Goal: Entertainment & Leisure: Consume media (video, audio)

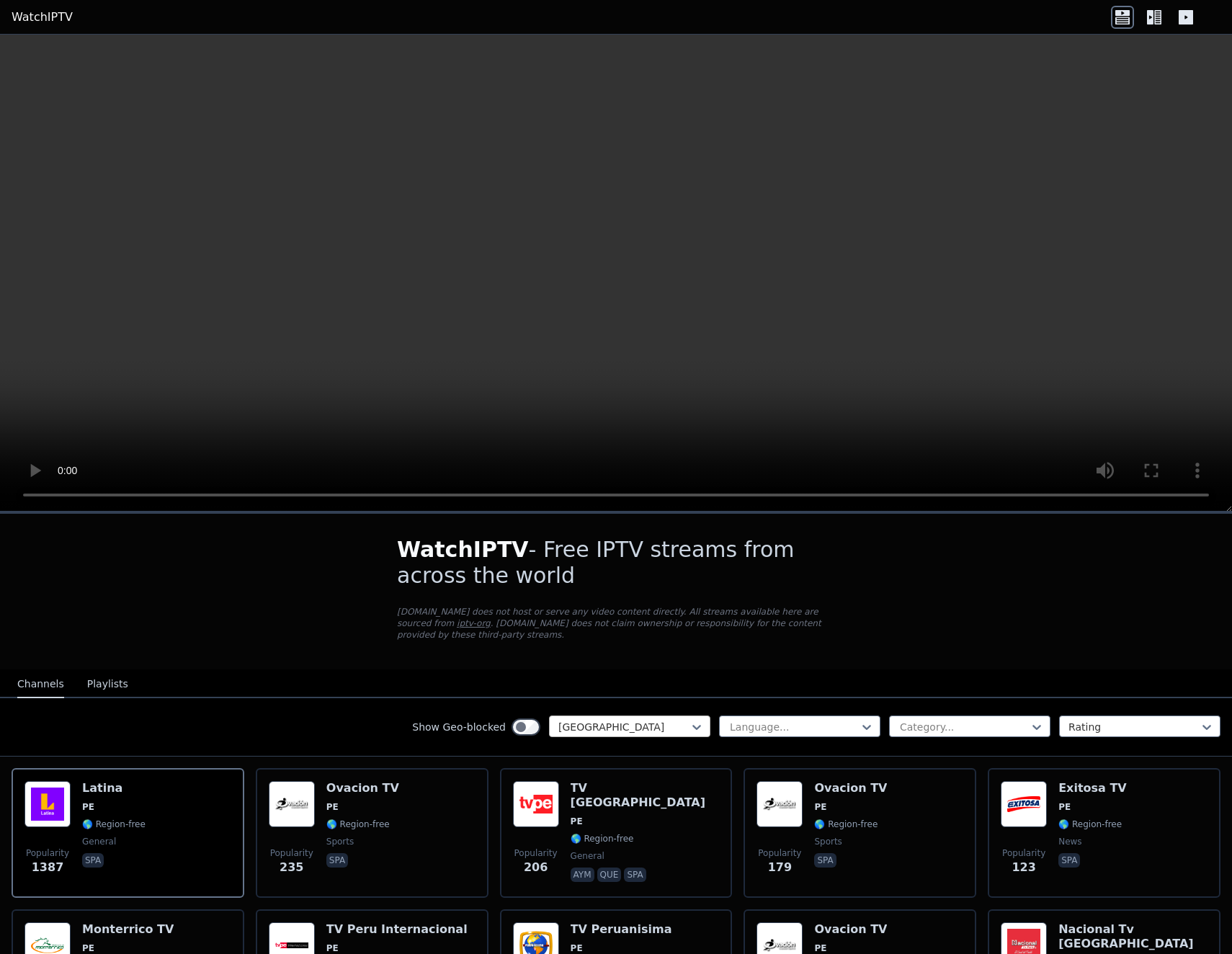
click at [600, 720] on div at bounding box center [624, 727] width 131 height 14
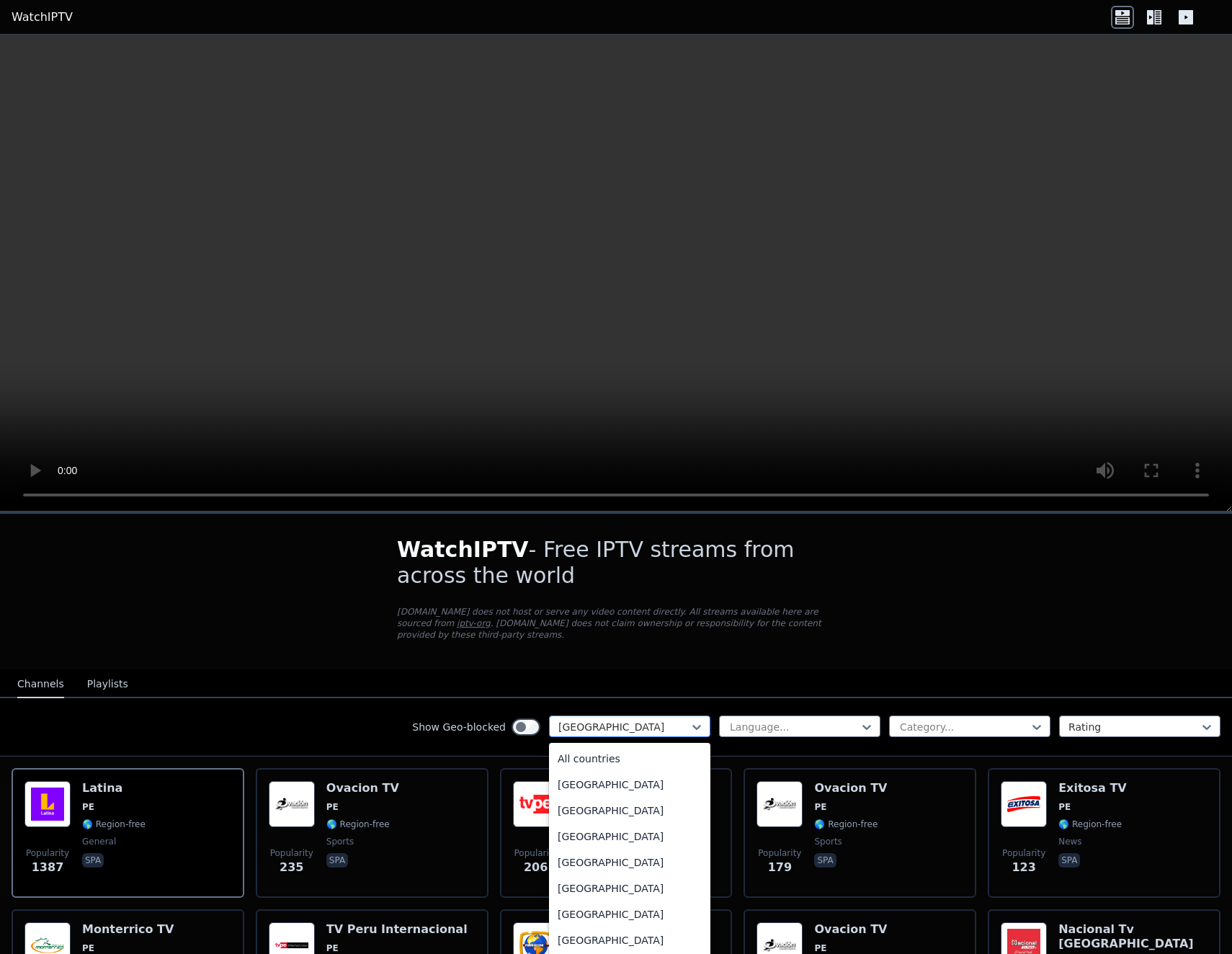
scroll to position [3623, 0]
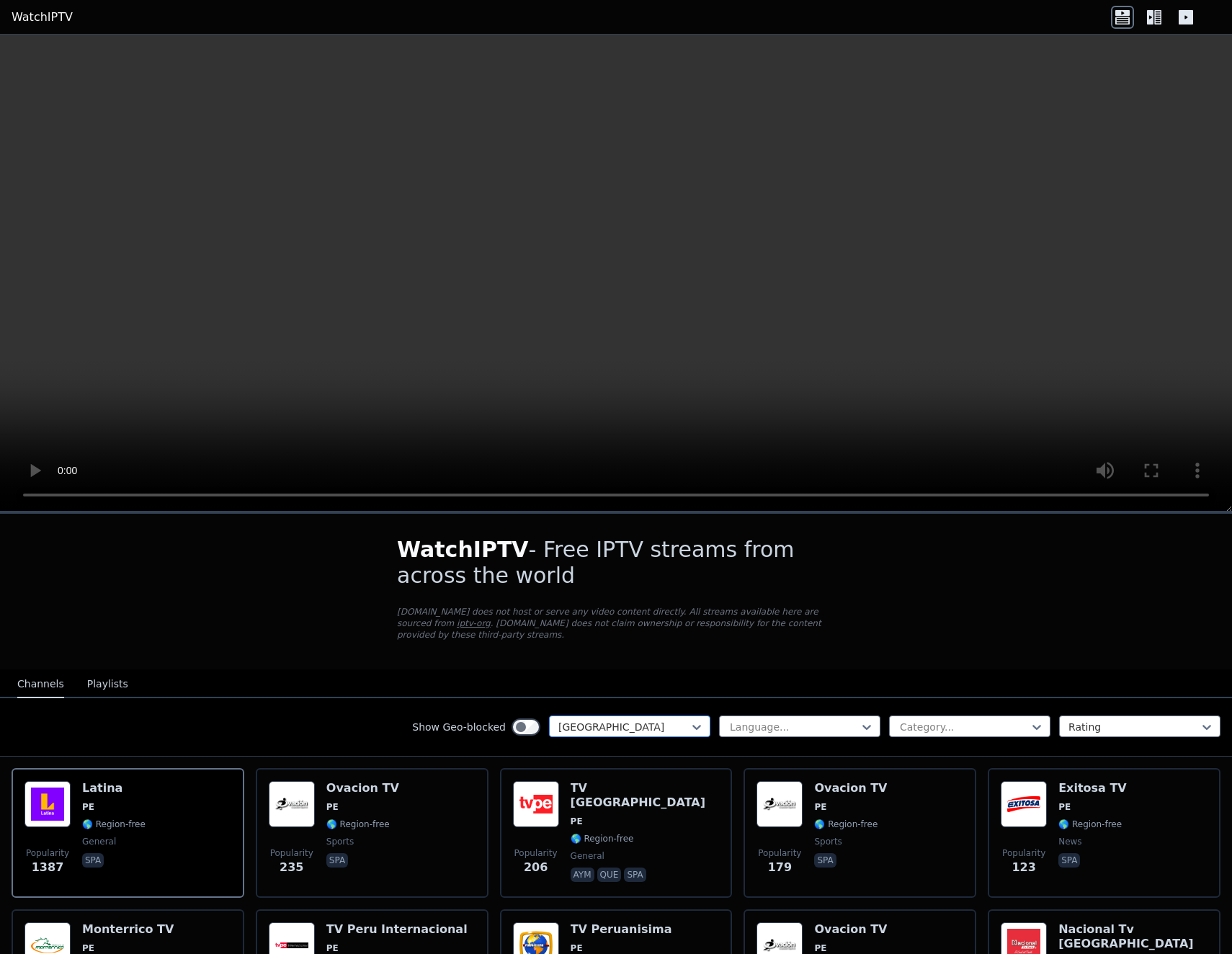
click at [610, 720] on div at bounding box center [624, 727] width 131 height 14
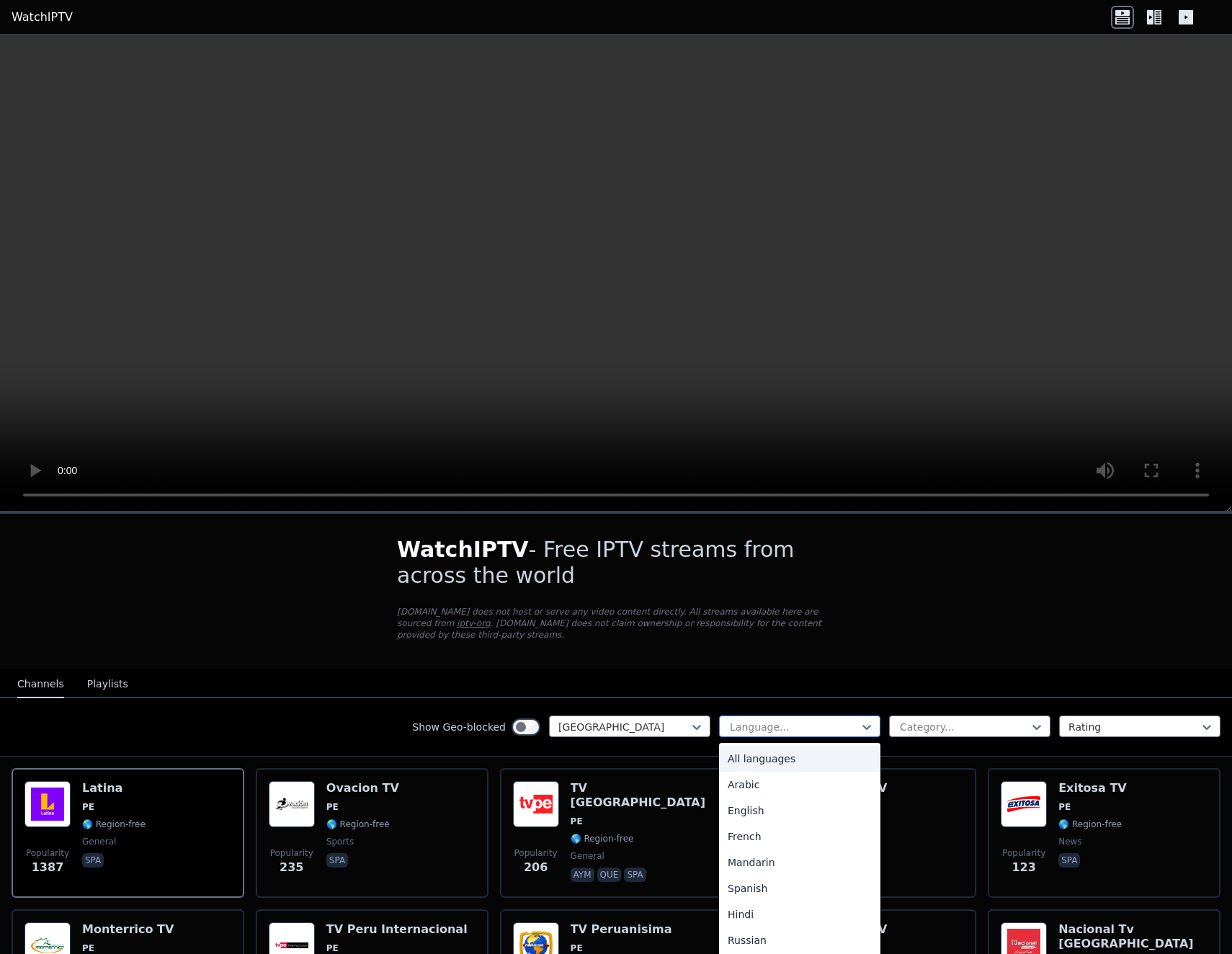
click at [756, 720] on div at bounding box center [794, 727] width 131 height 14
click at [767, 720] on div at bounding box center [794, 727] width 131 height 14
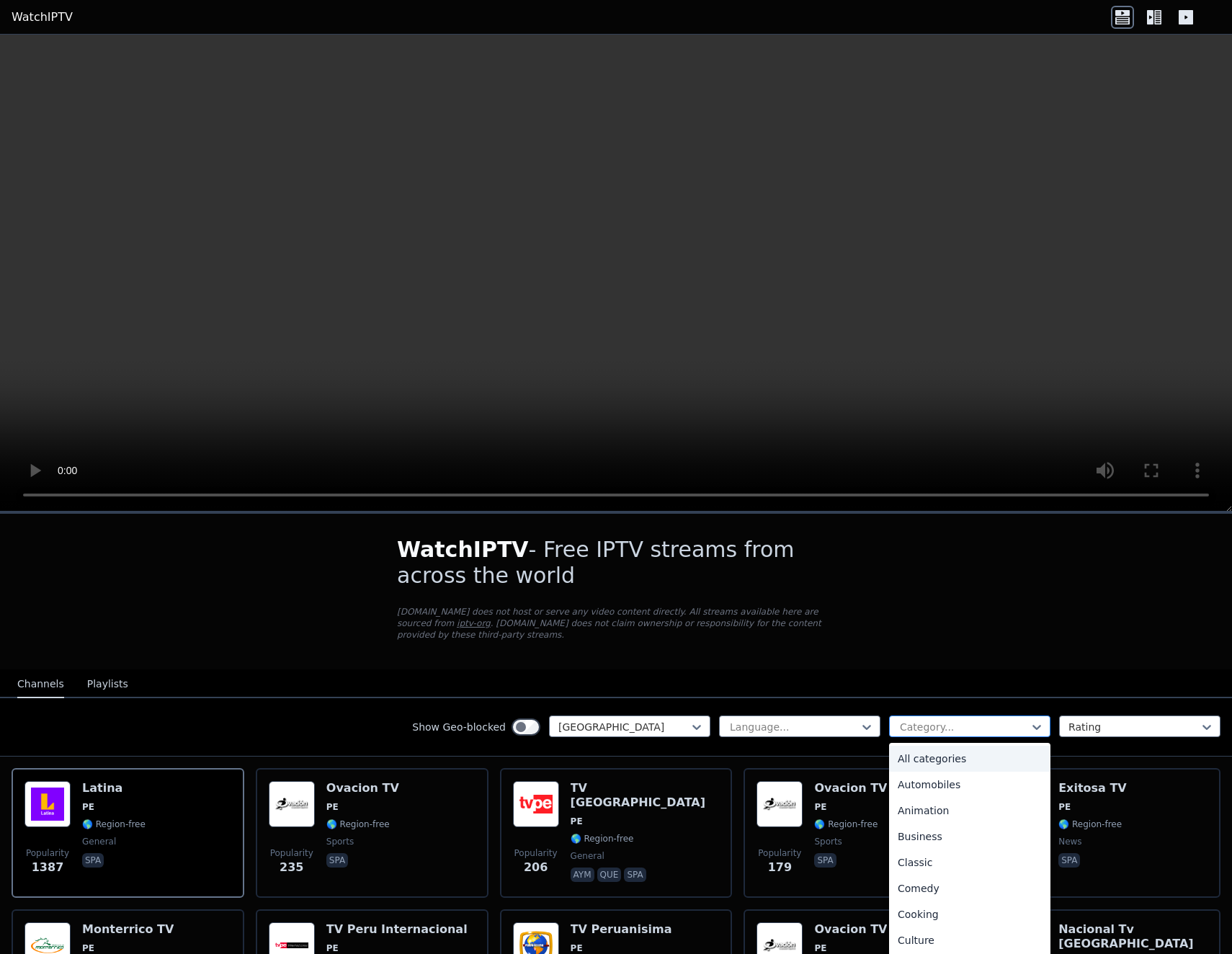
click at [938, 720] on div at bounding box center [964, 727] width 131 height 14
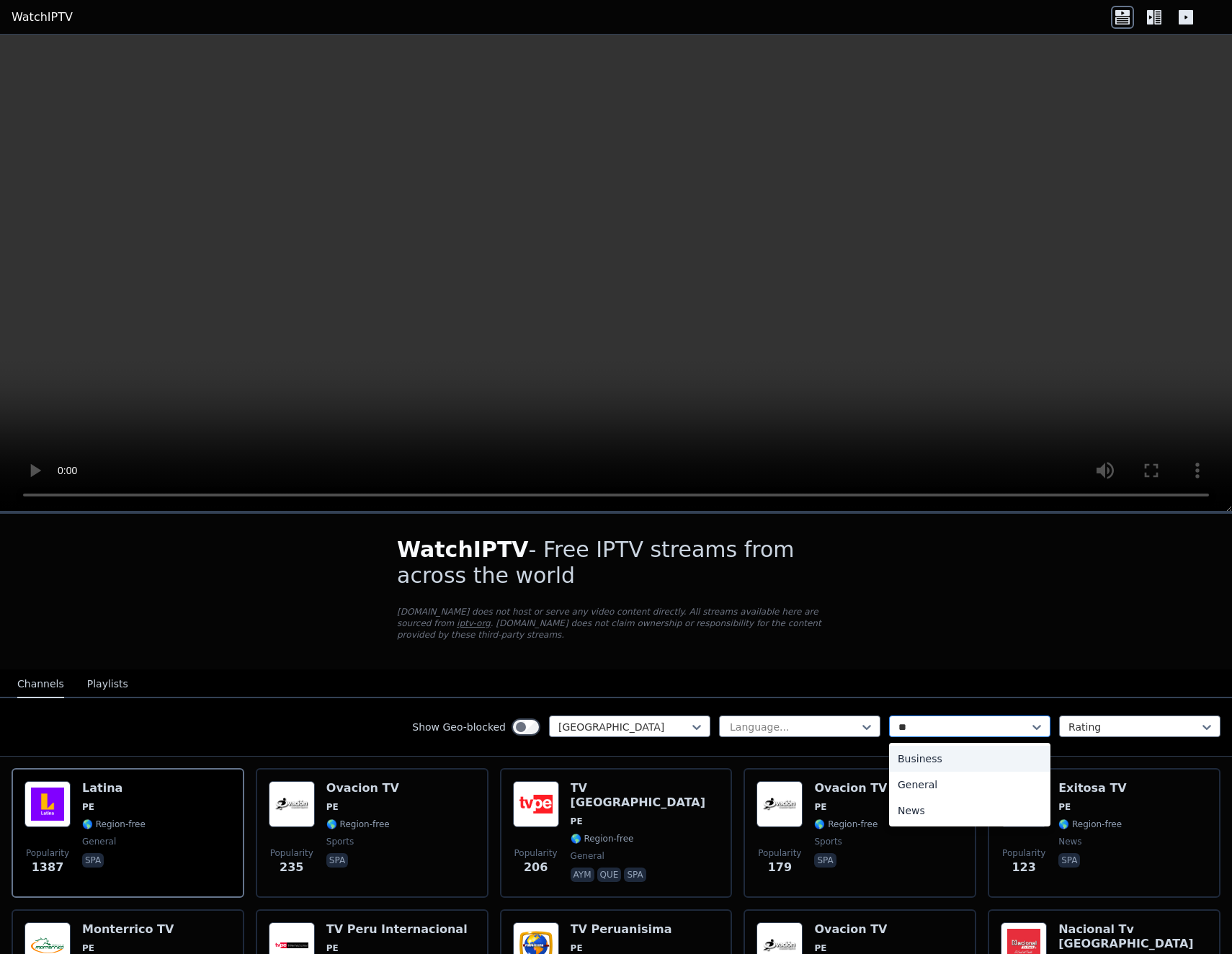
type input "***"
click at [921, 745] on div "News" at bounding box center [970, 758] width 162 height 26
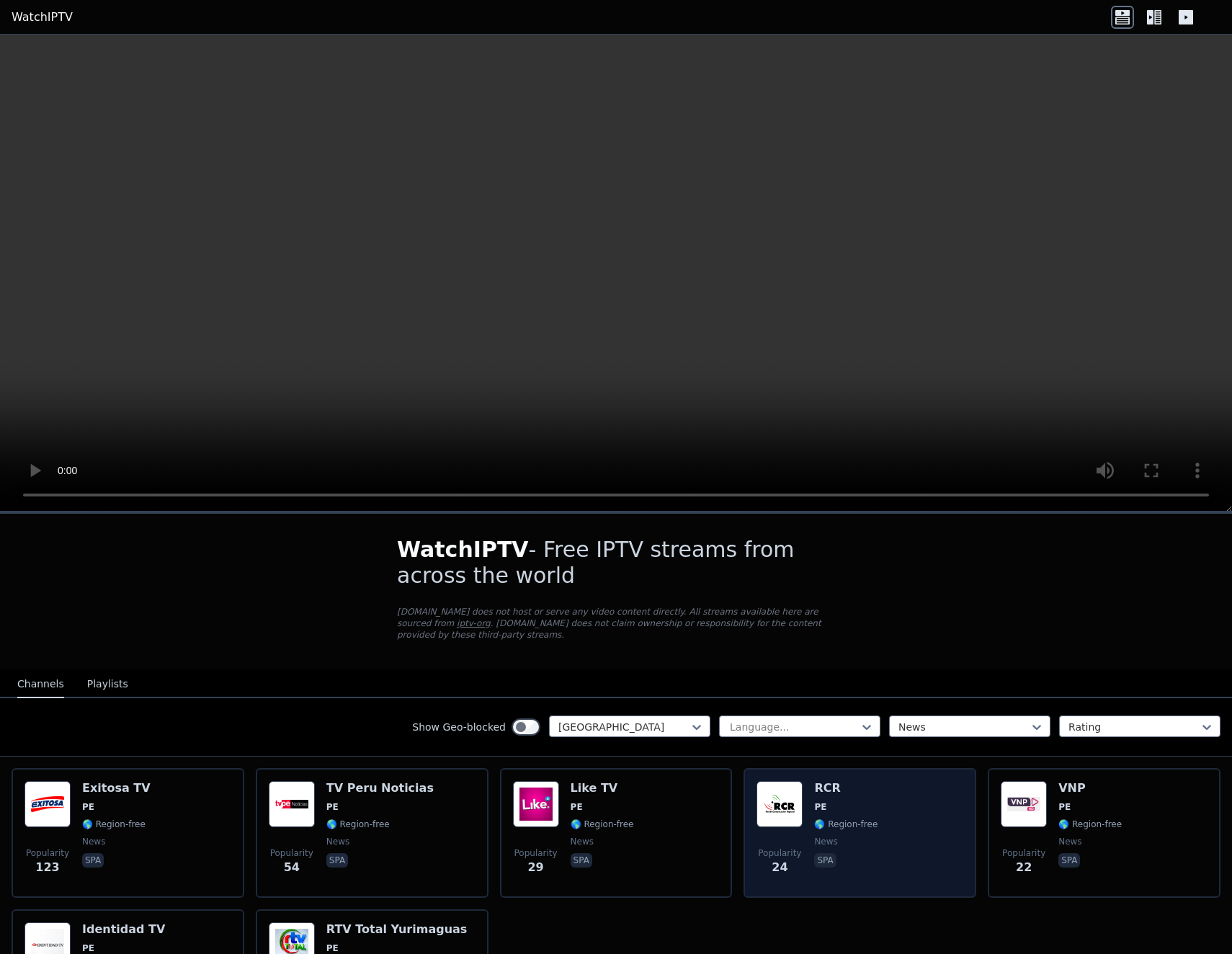
scroll to position [134, 0]
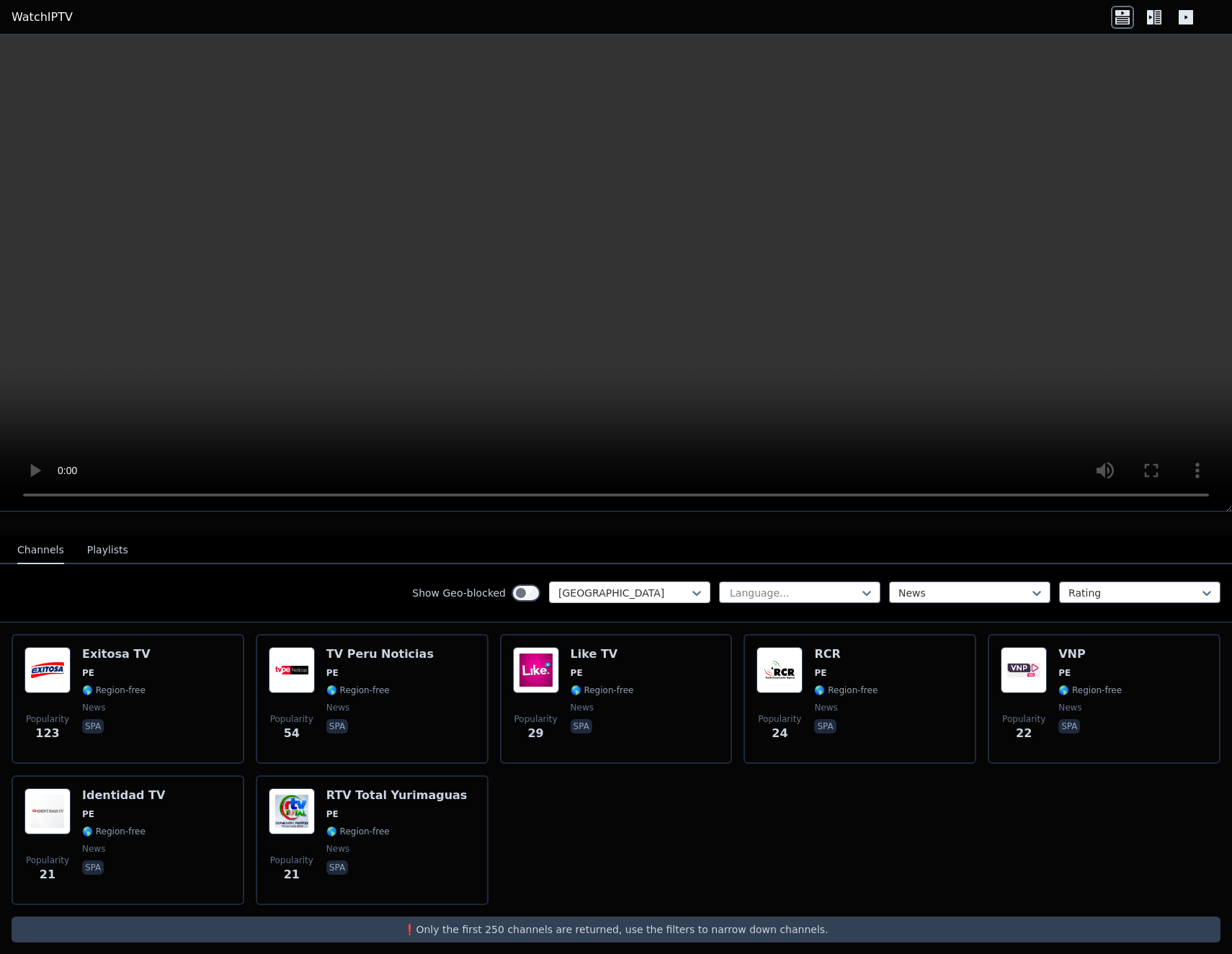
click at [598, 586] on div at bounding box center [624, 592] width 131 height 14
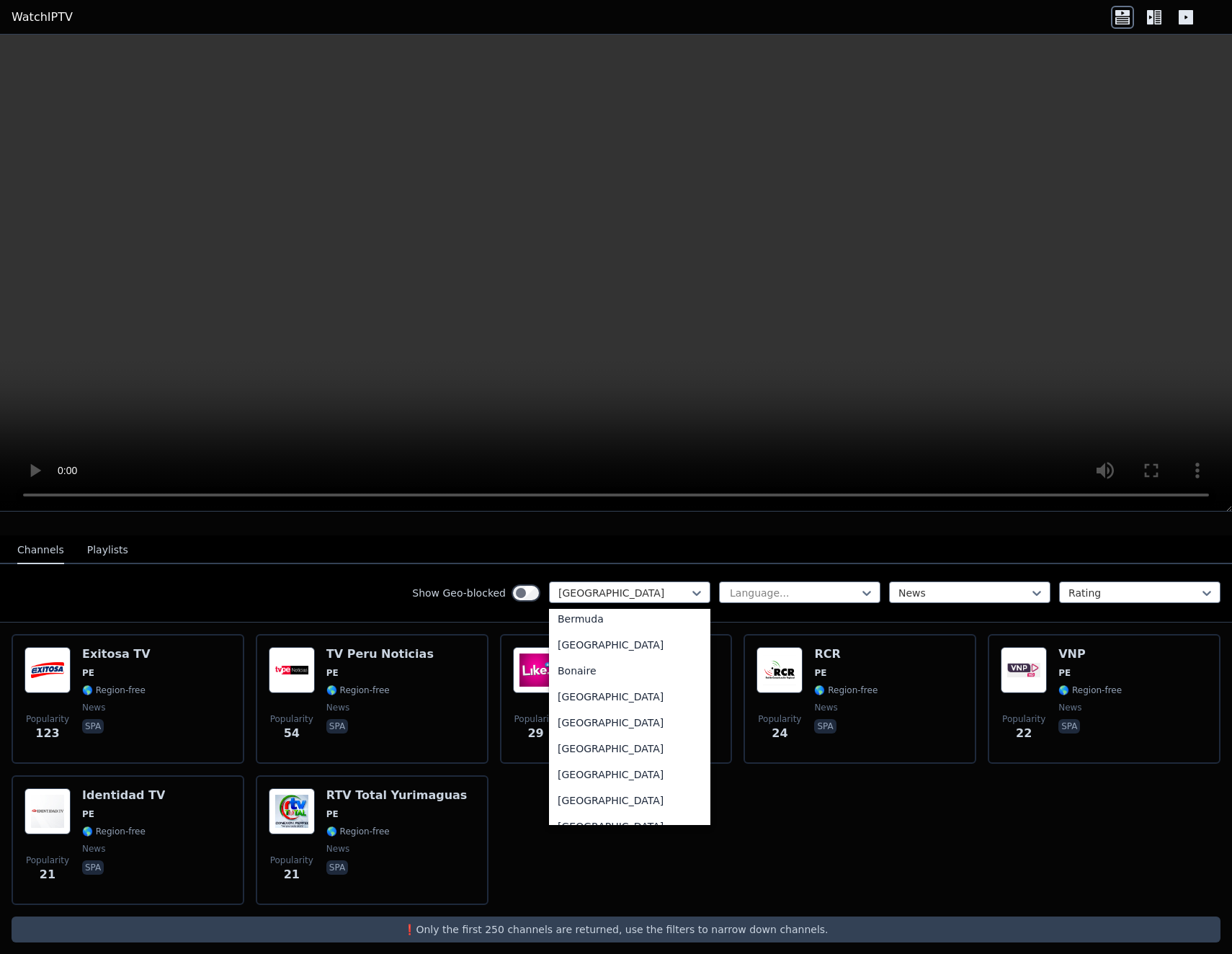
scroll to position [0, 0]
click at [602, 616] on div "All countries" at bounding box center [630, 625] width 162 height 26
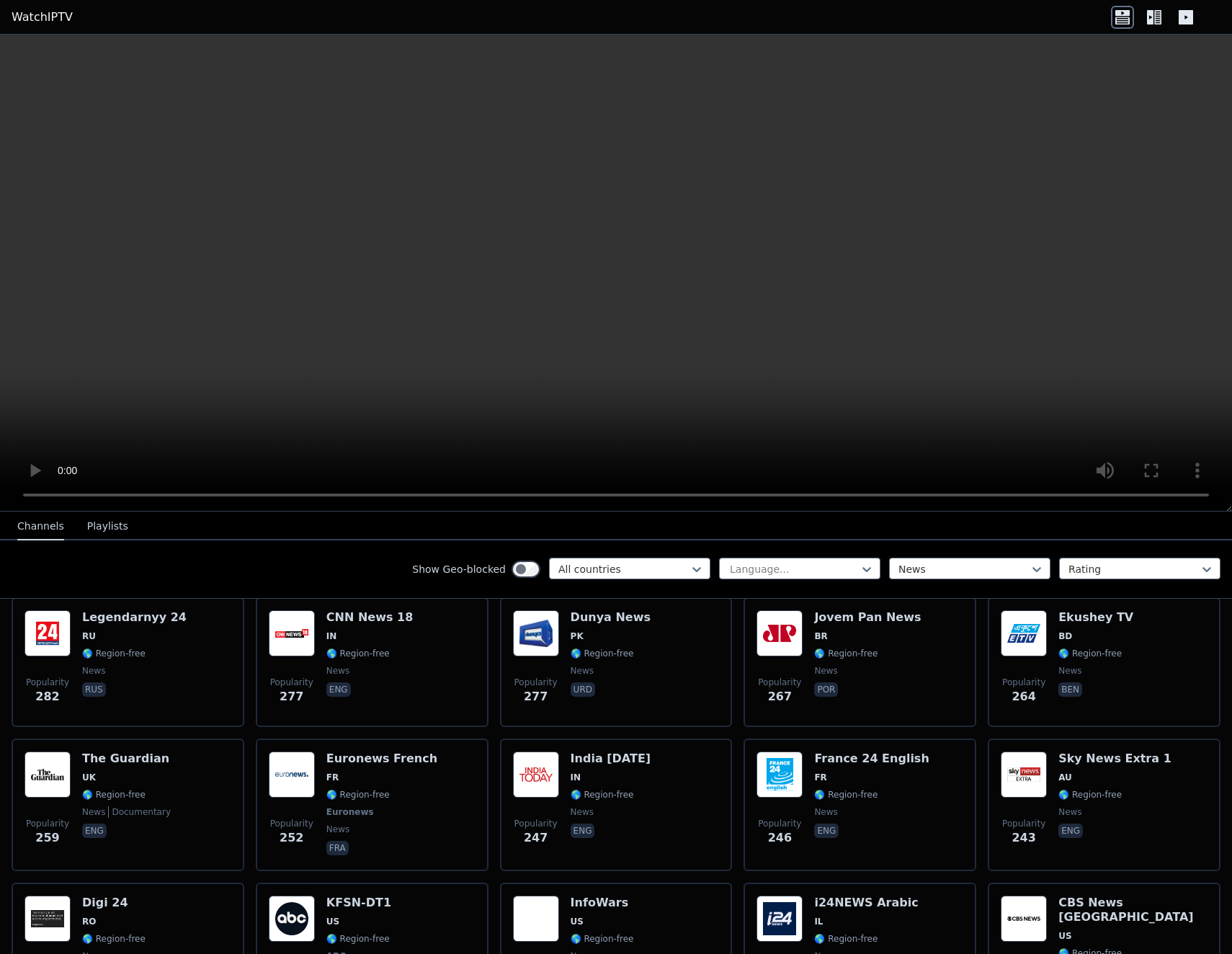
scroll to position [5485, 0]
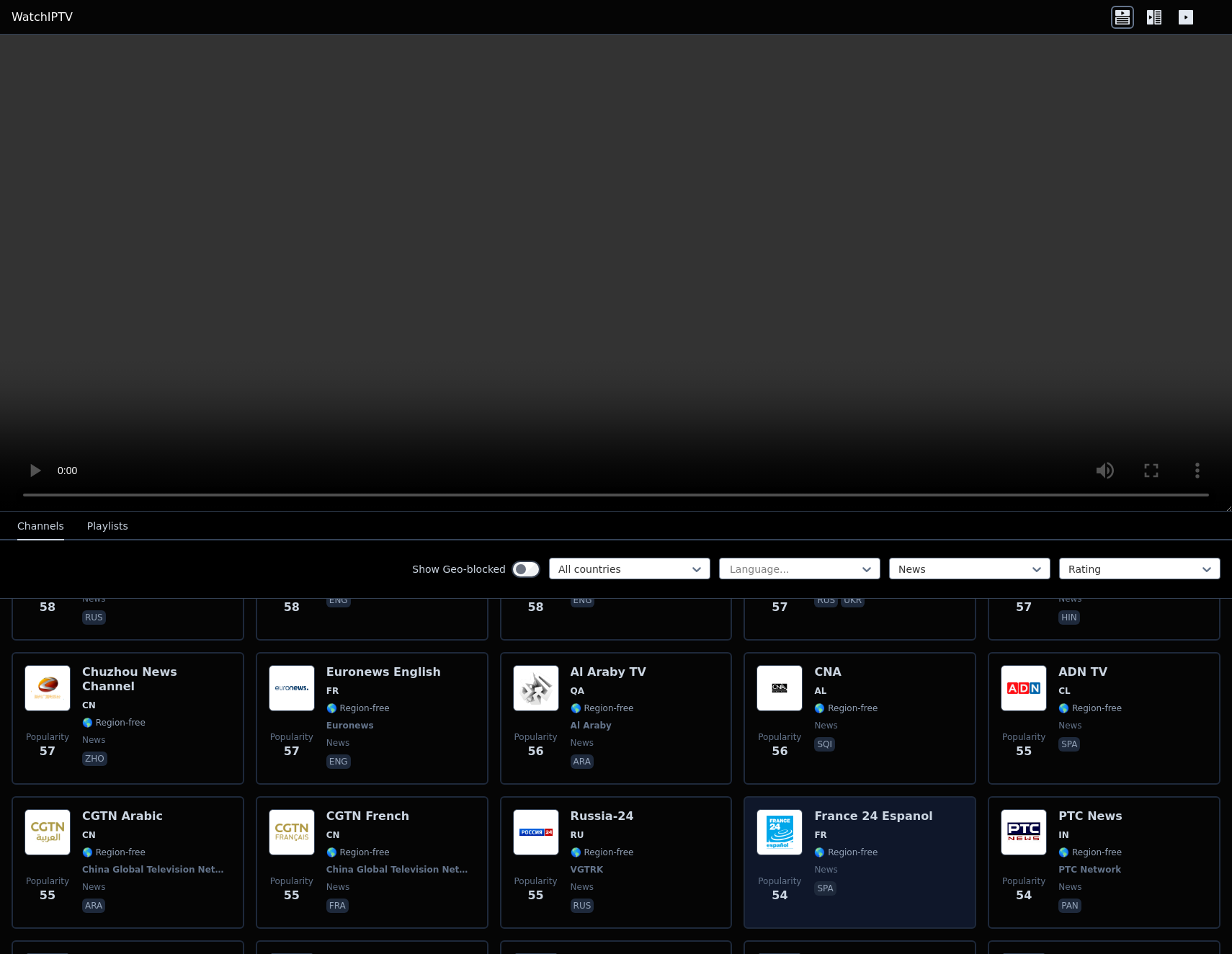
click at [773, 809] on img at bounding box center [779, 832] width 46 height 46
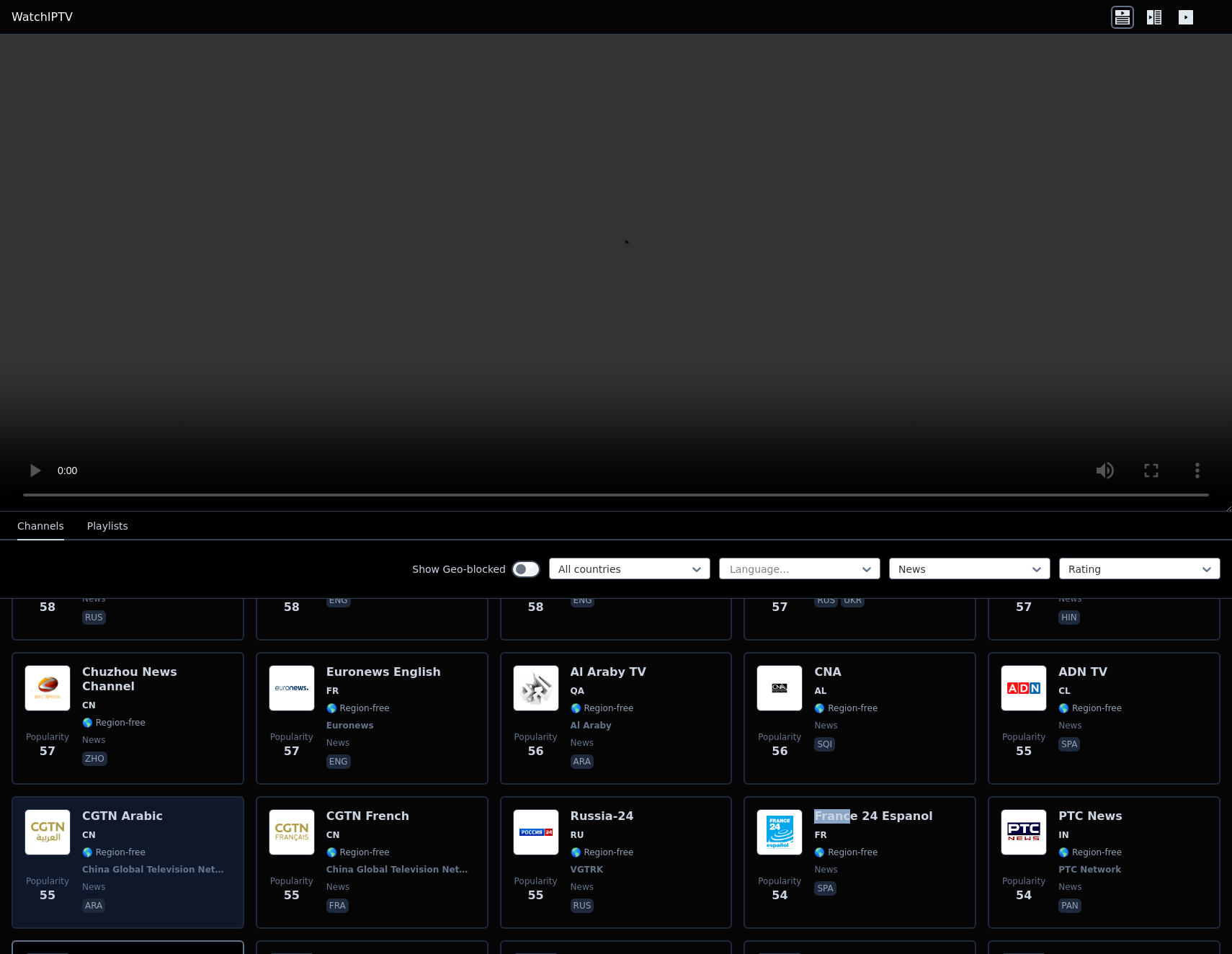
scroll to position [5557, 0]
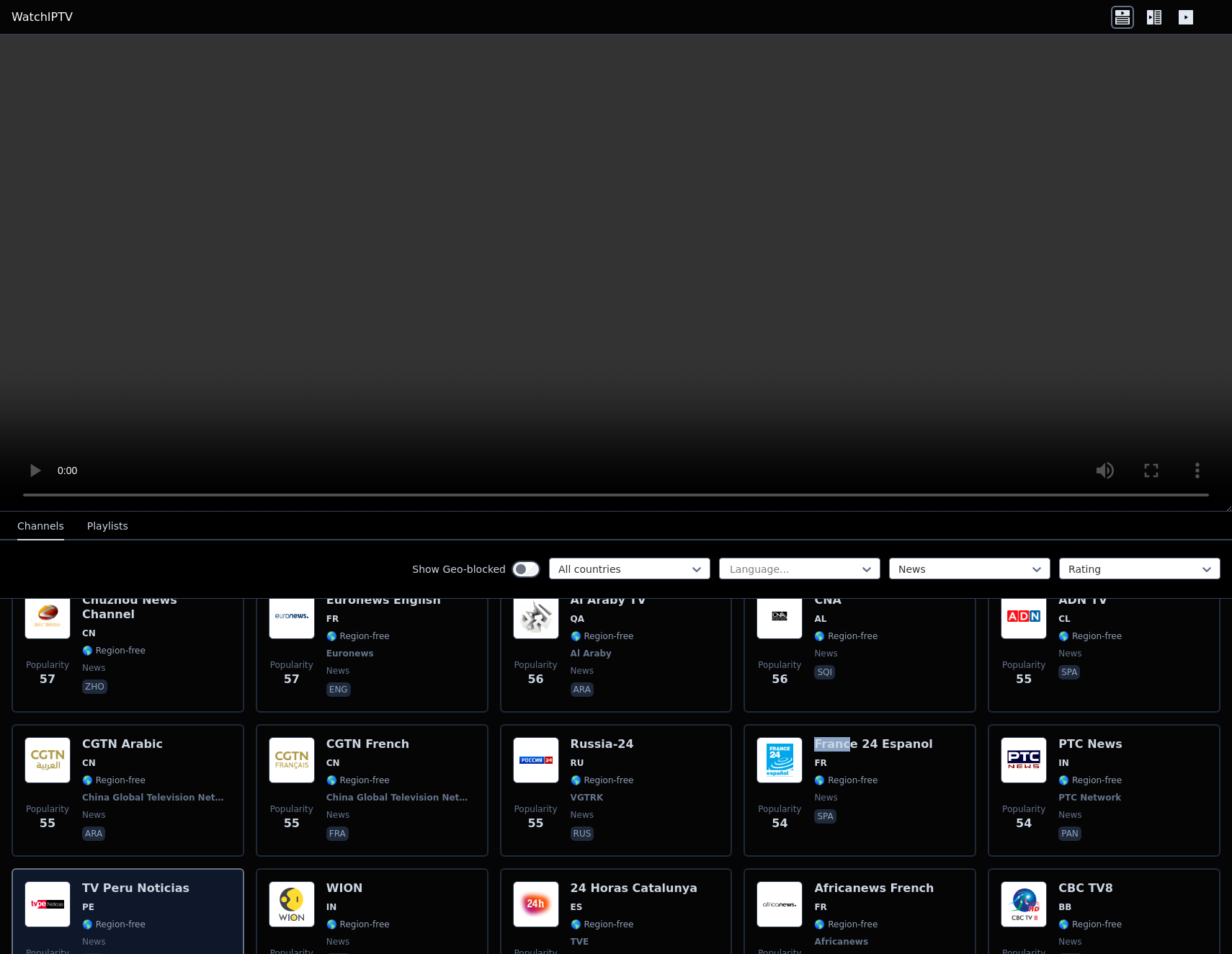
click at [66, 881] on img at bounding box center [48, 904] width 46 height 46
click at [115, 881] on div "TV Peru Noticias PE 🌎 Region-free news spa" at bounding box center [136, 934] width 107 height 106
click at [119, 881] on div "TV Peru Noticias PE 🌎 Region-free news spa" at bounding box center [136, 934] width 107 height 106
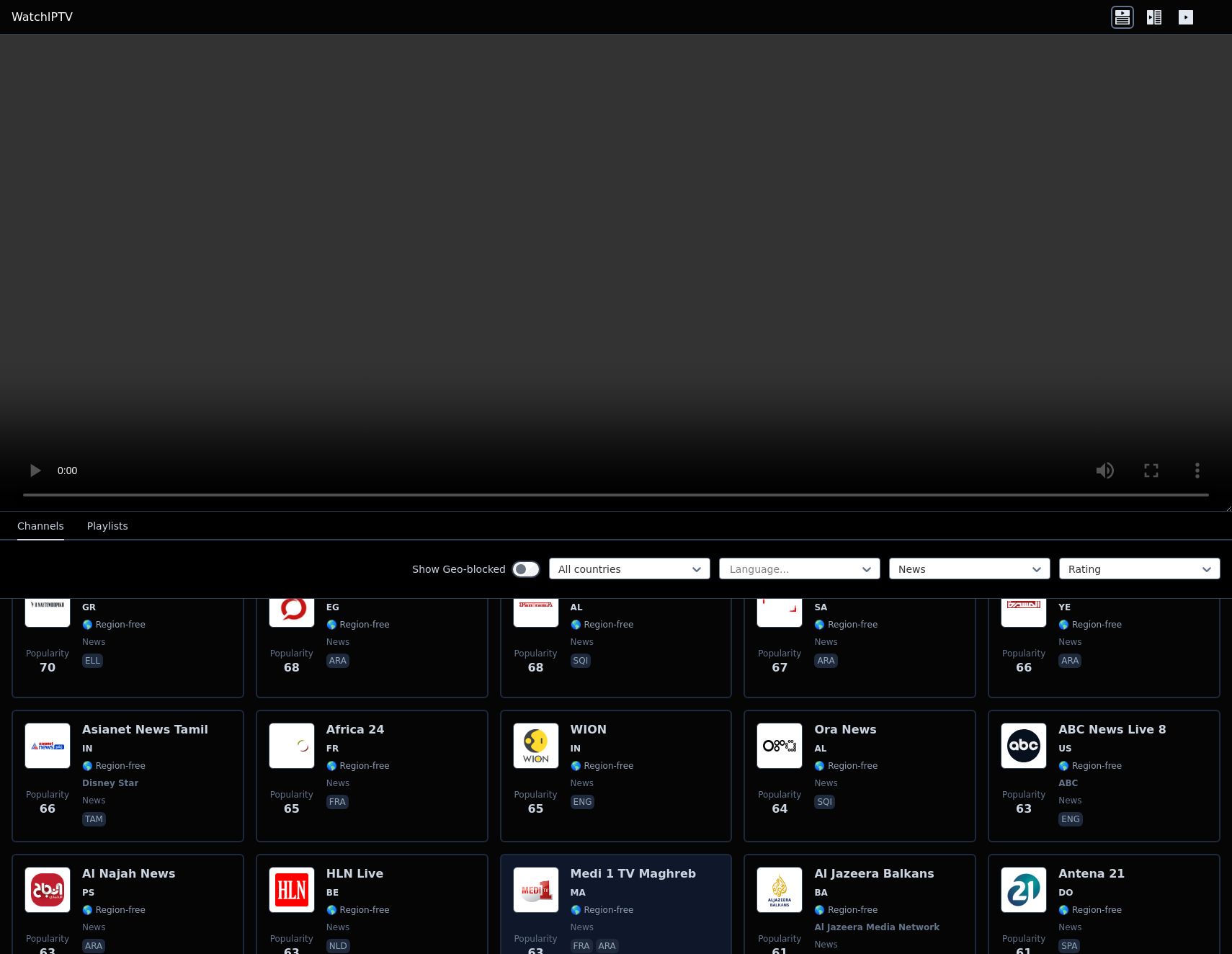
scroll to position [4549, 0]
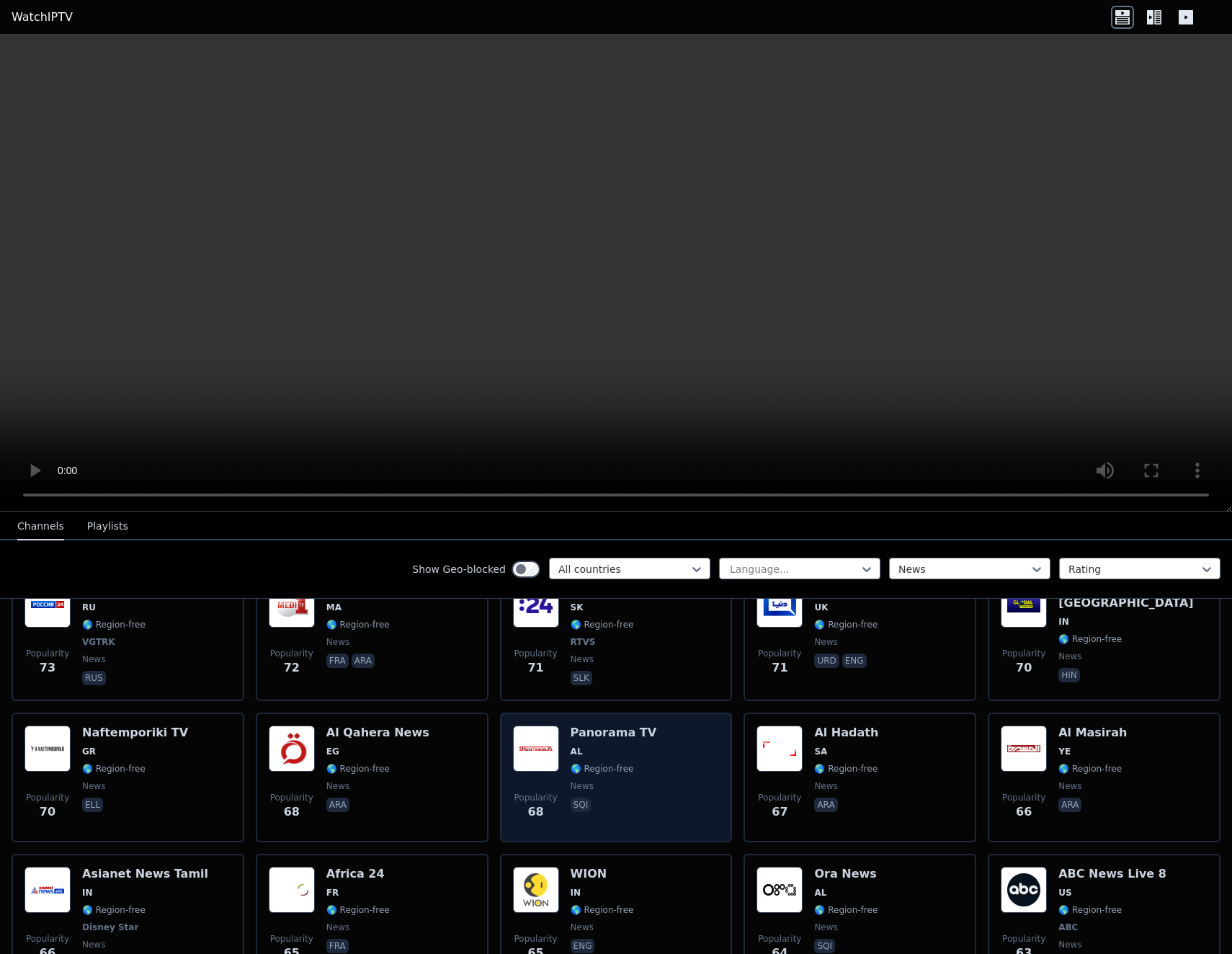
click at [541, 726] on img at bounding box center [536, 749] width 46 height 46
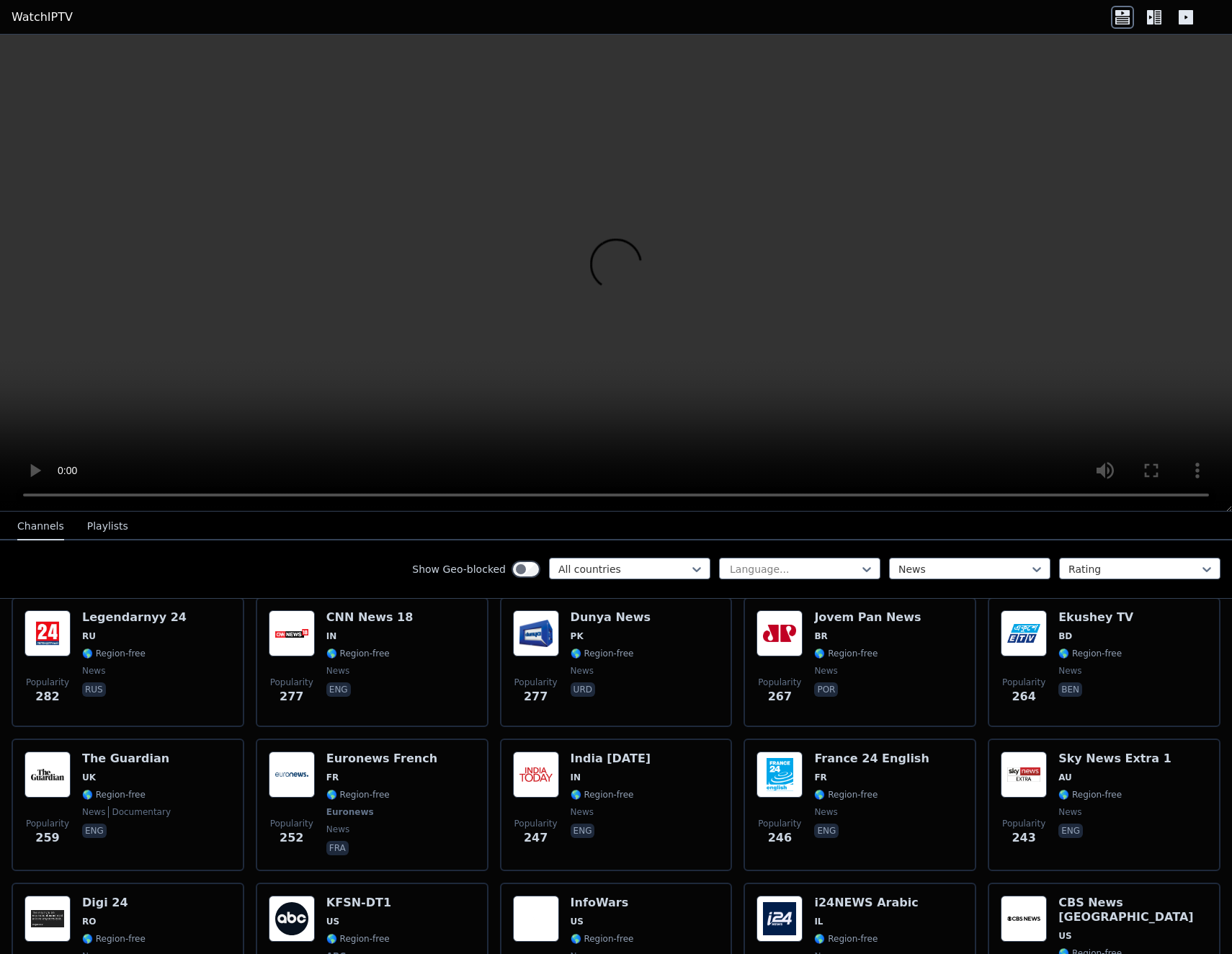
scroll to position [5485, 0]
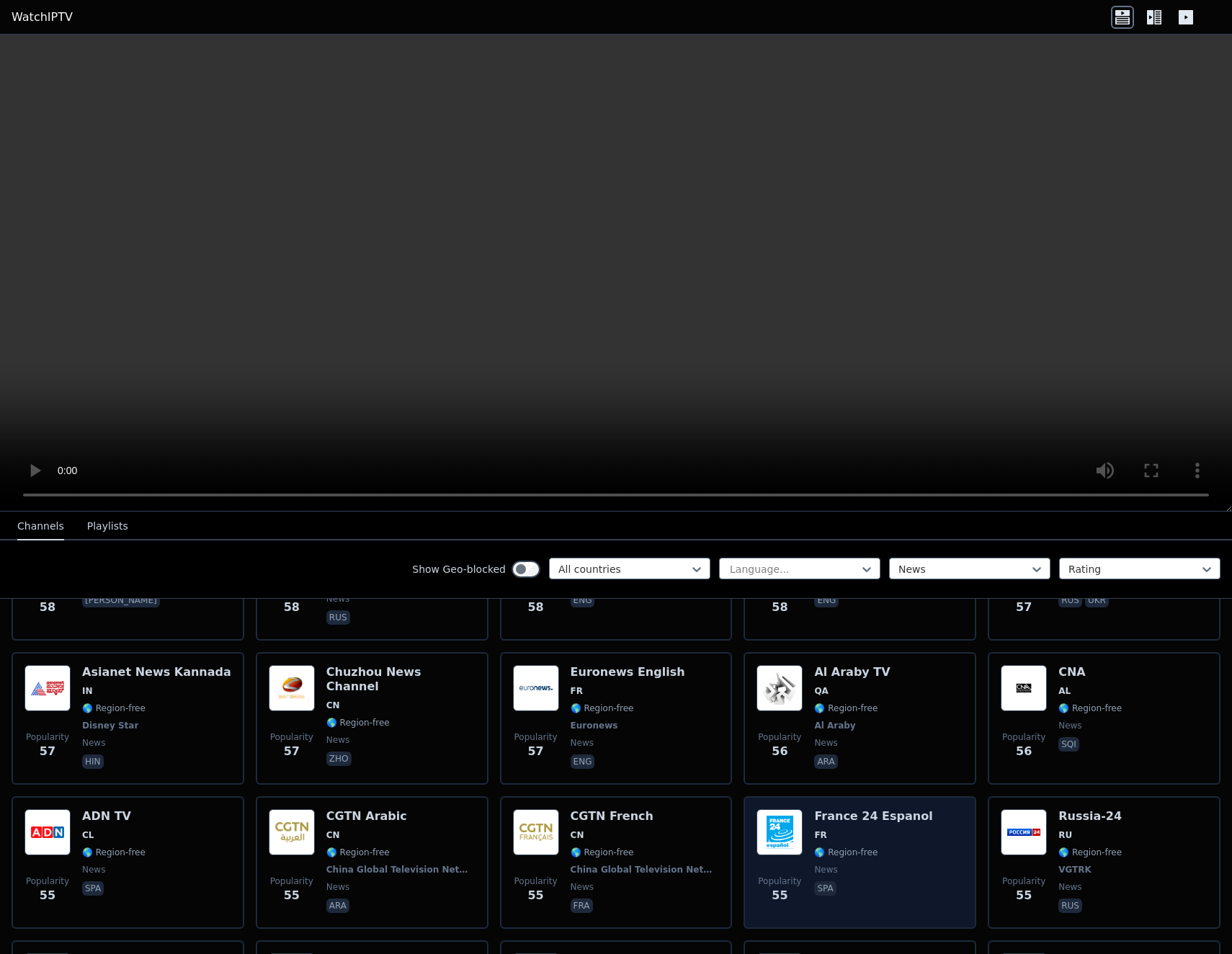
click at [782, 809] on img at bounding box center [779, 832] width 46 height 46
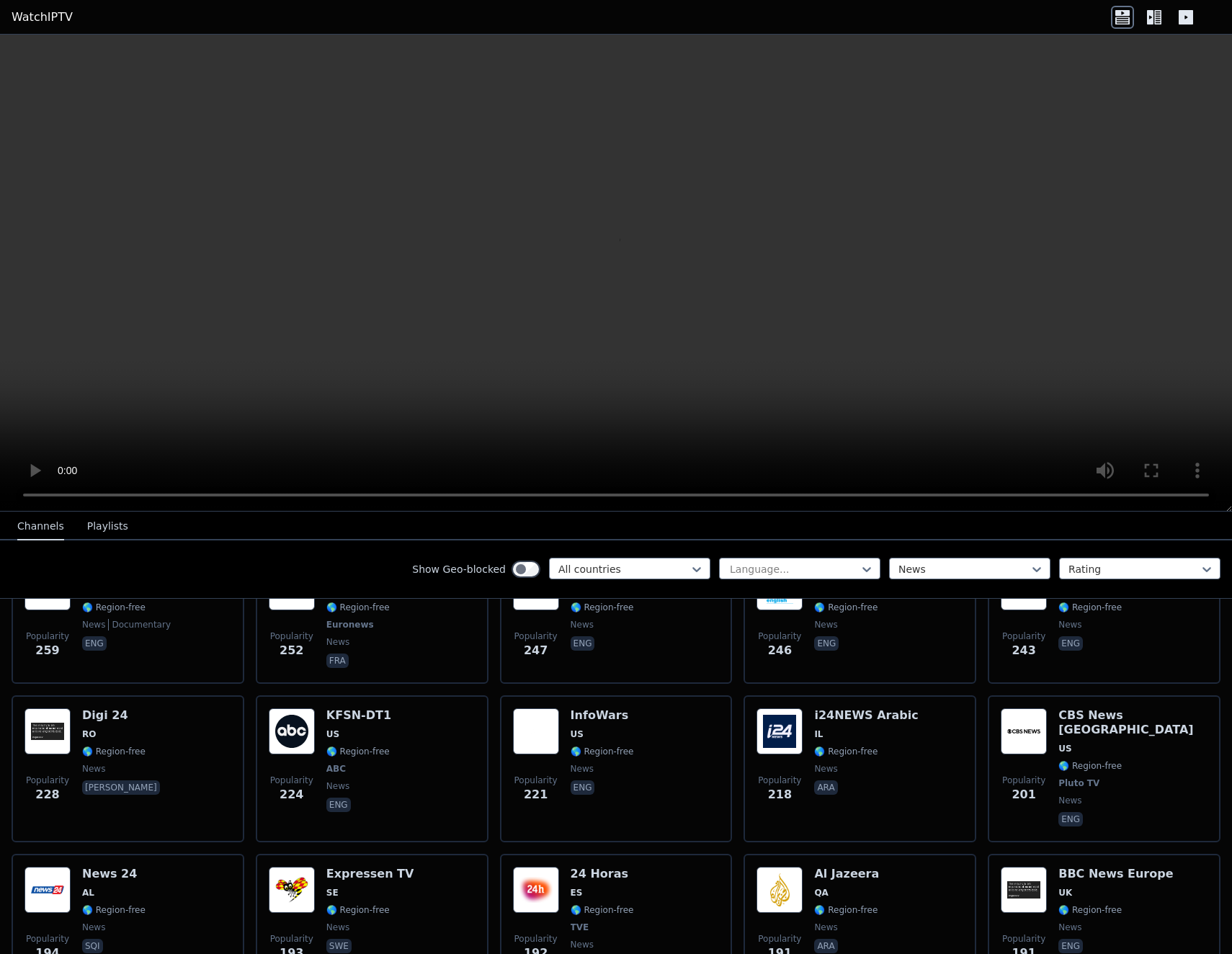
scroll to position [1450, 0]
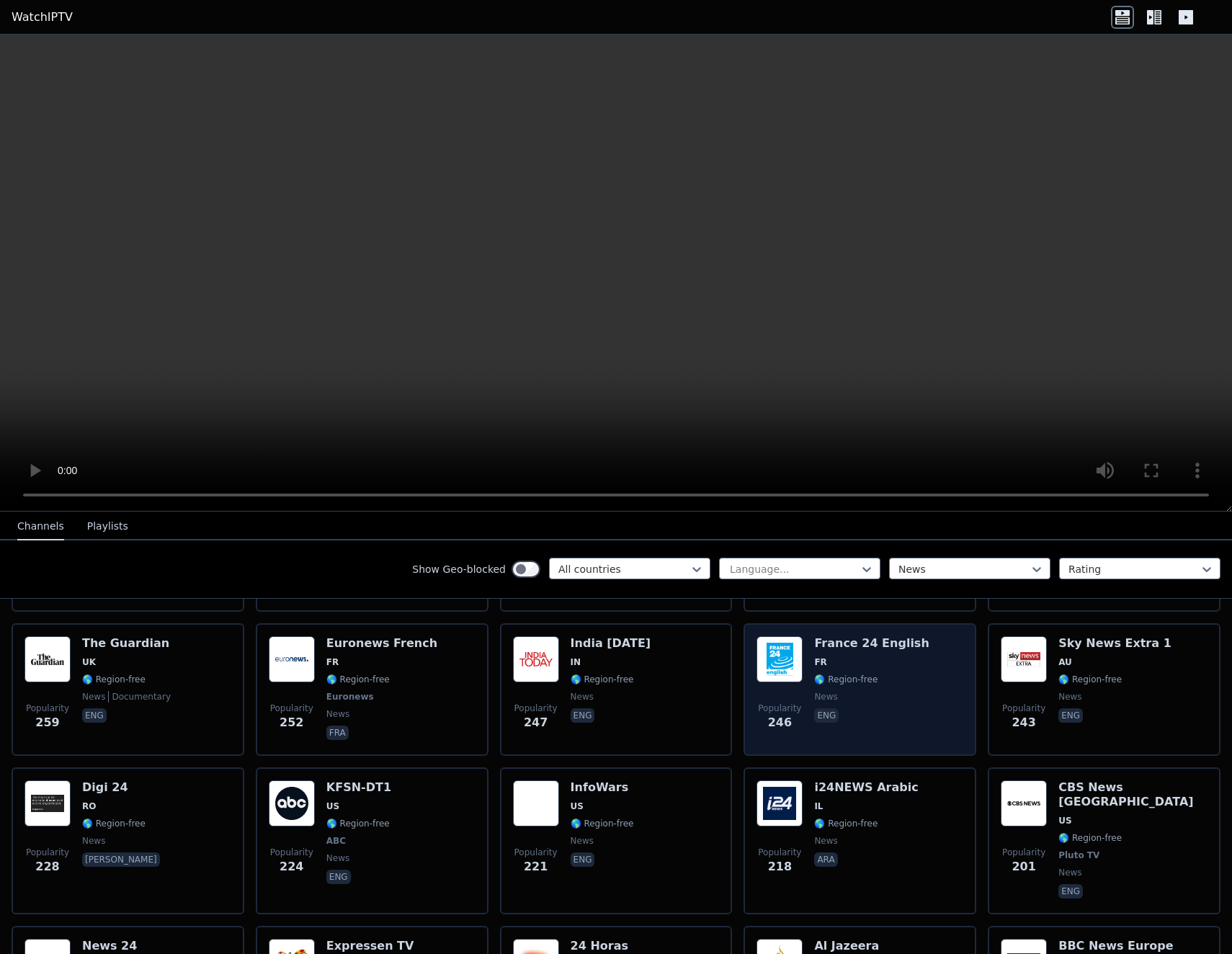
click at [795, 646] on img at bounding box center [779, 660] width 46 height 46
click at [793, 646] on img at bounding box center [779, 660] width 46 height 46
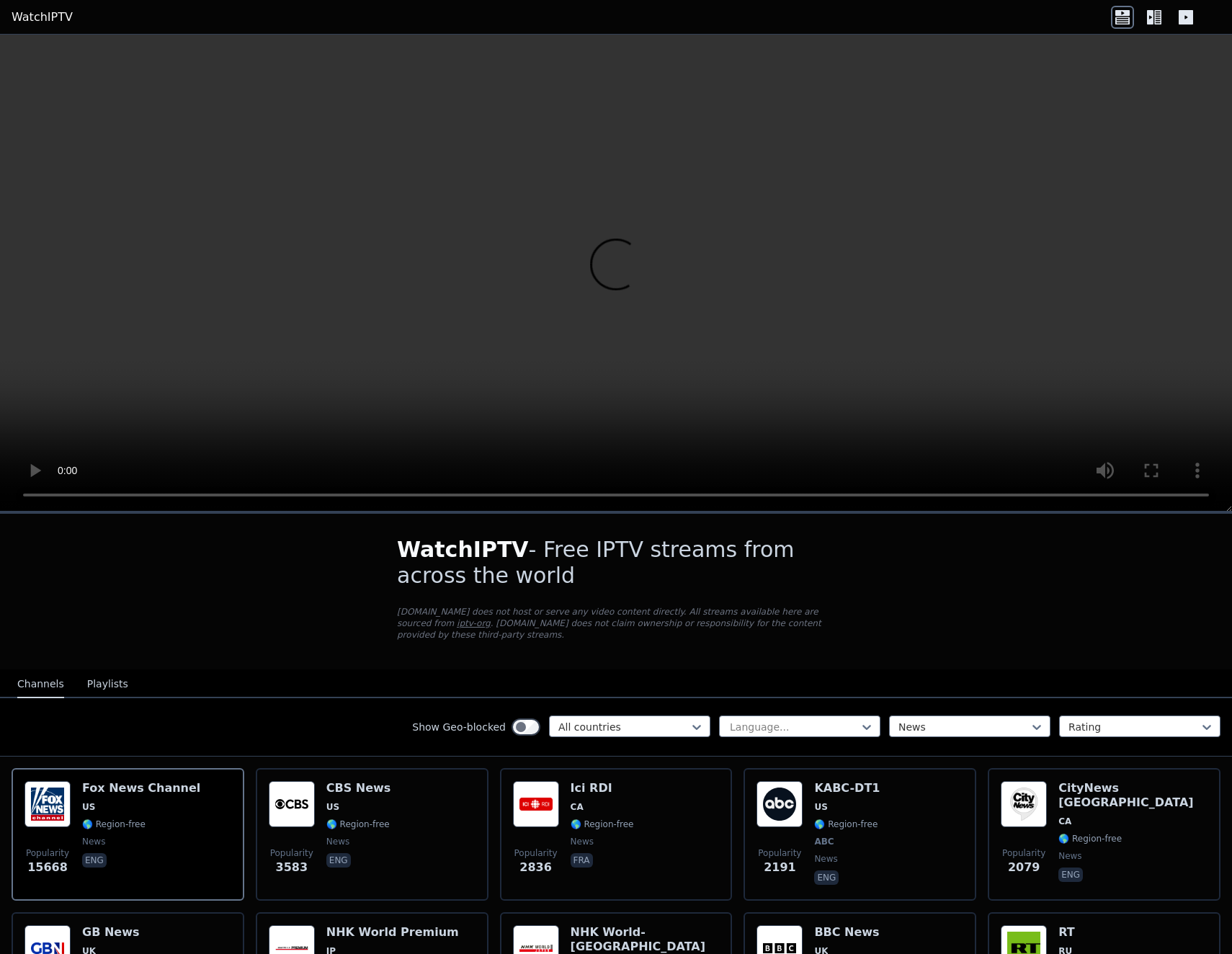
scroll to position [144, 0]
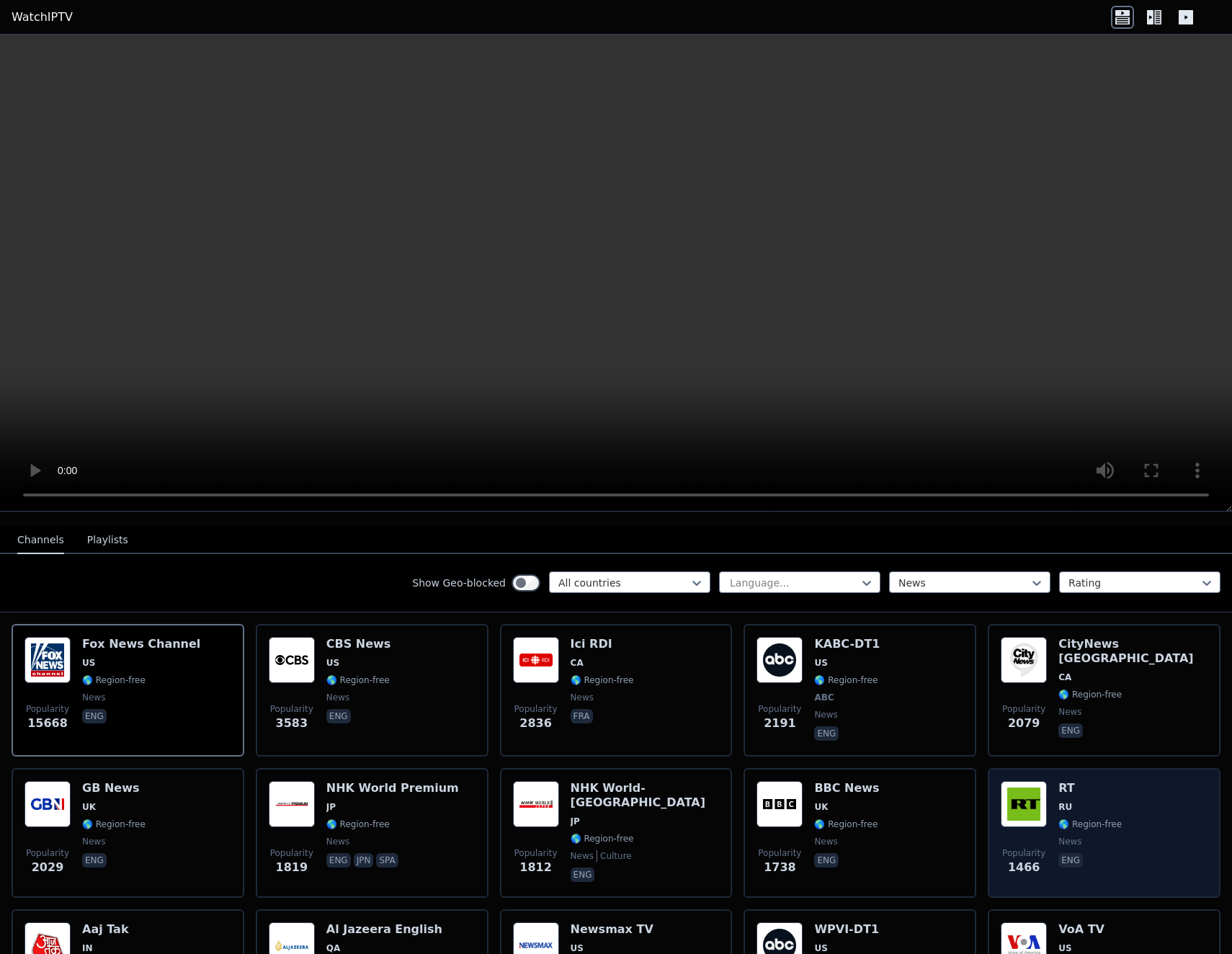
click at [1058, 781] on h6 "RT" at bounding box center [1090, 788] width 64 height 14
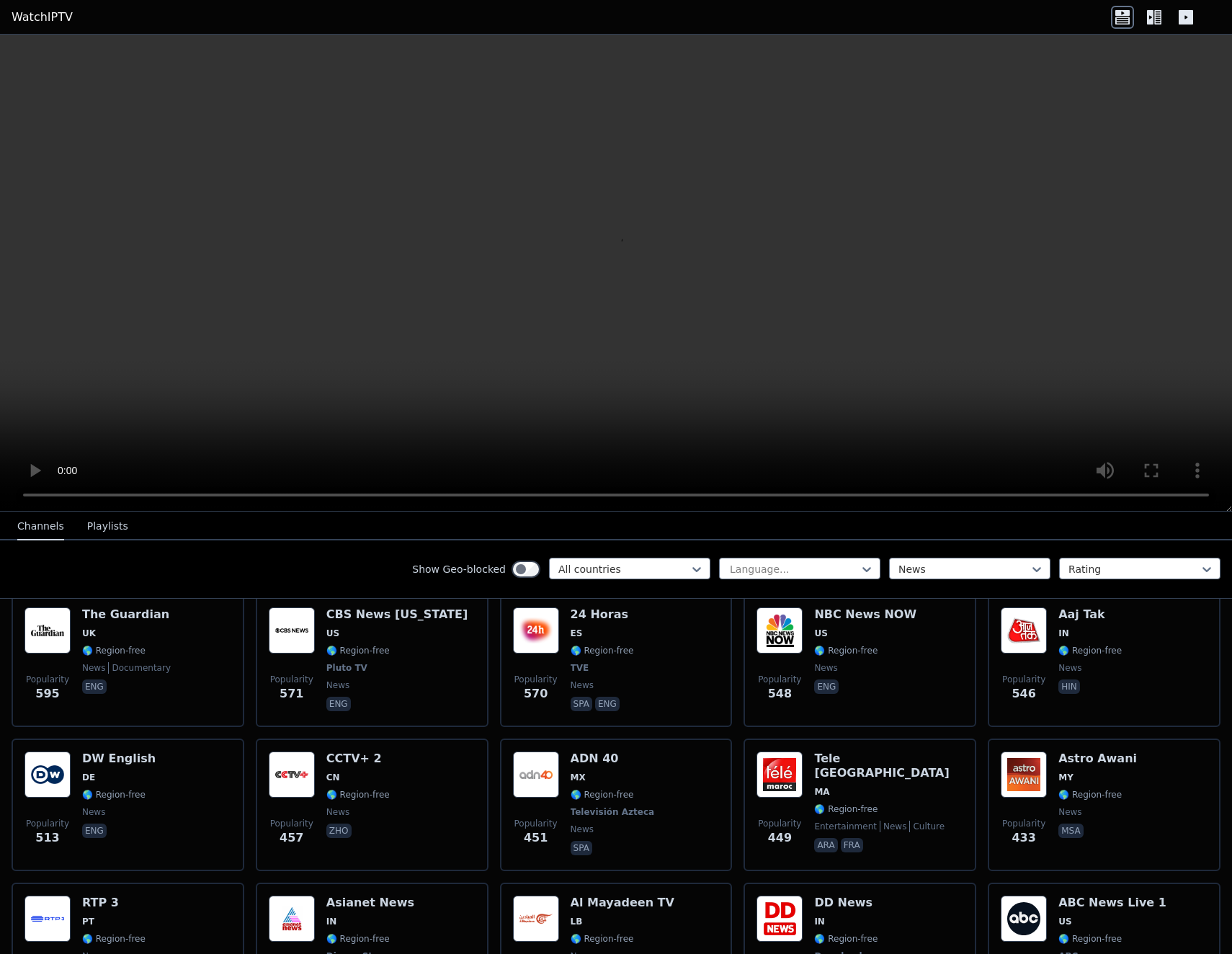
scroll to position [2620, 0]
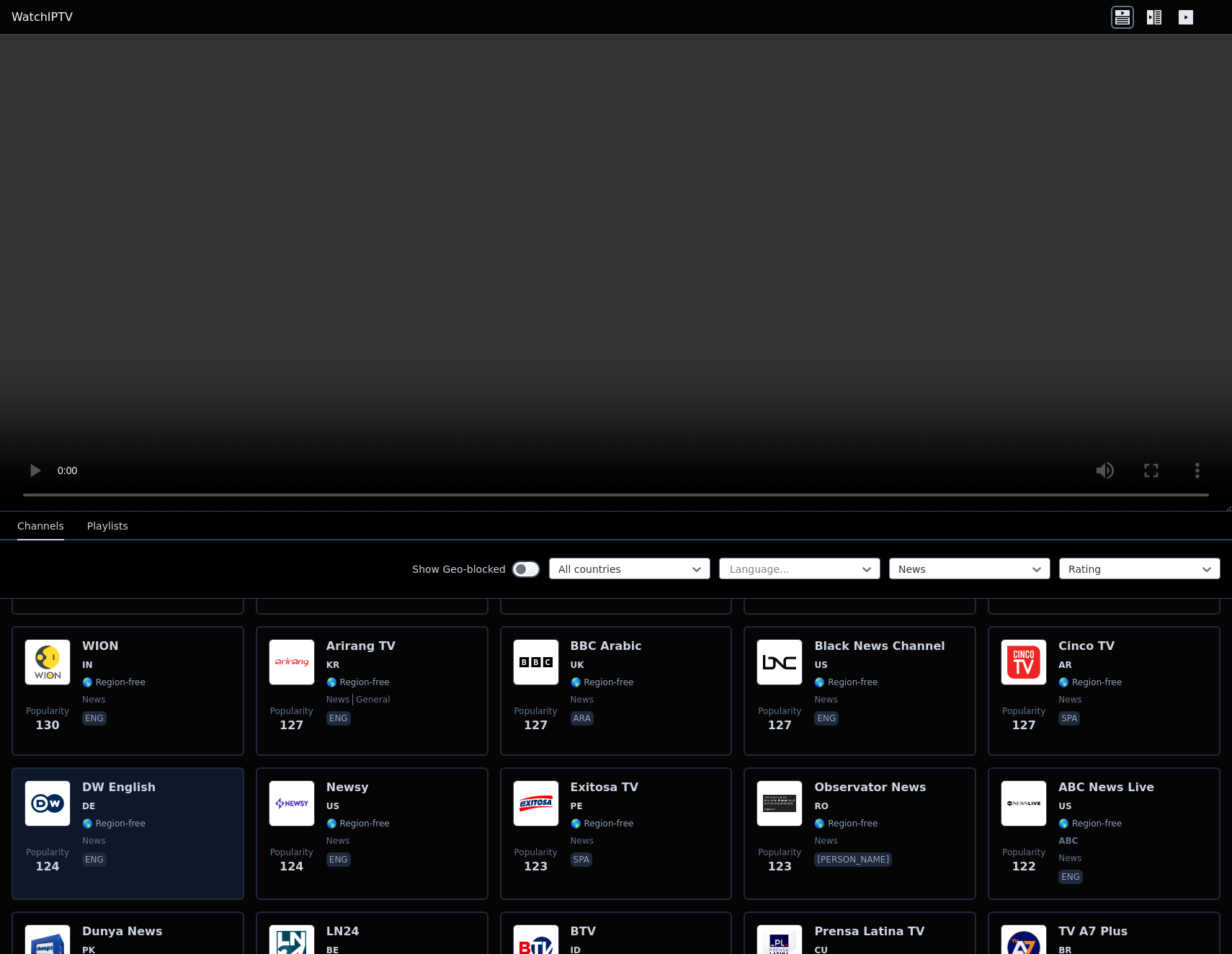
click at [51, 780] on img at bounding box center [48, 803] width 46 height 46
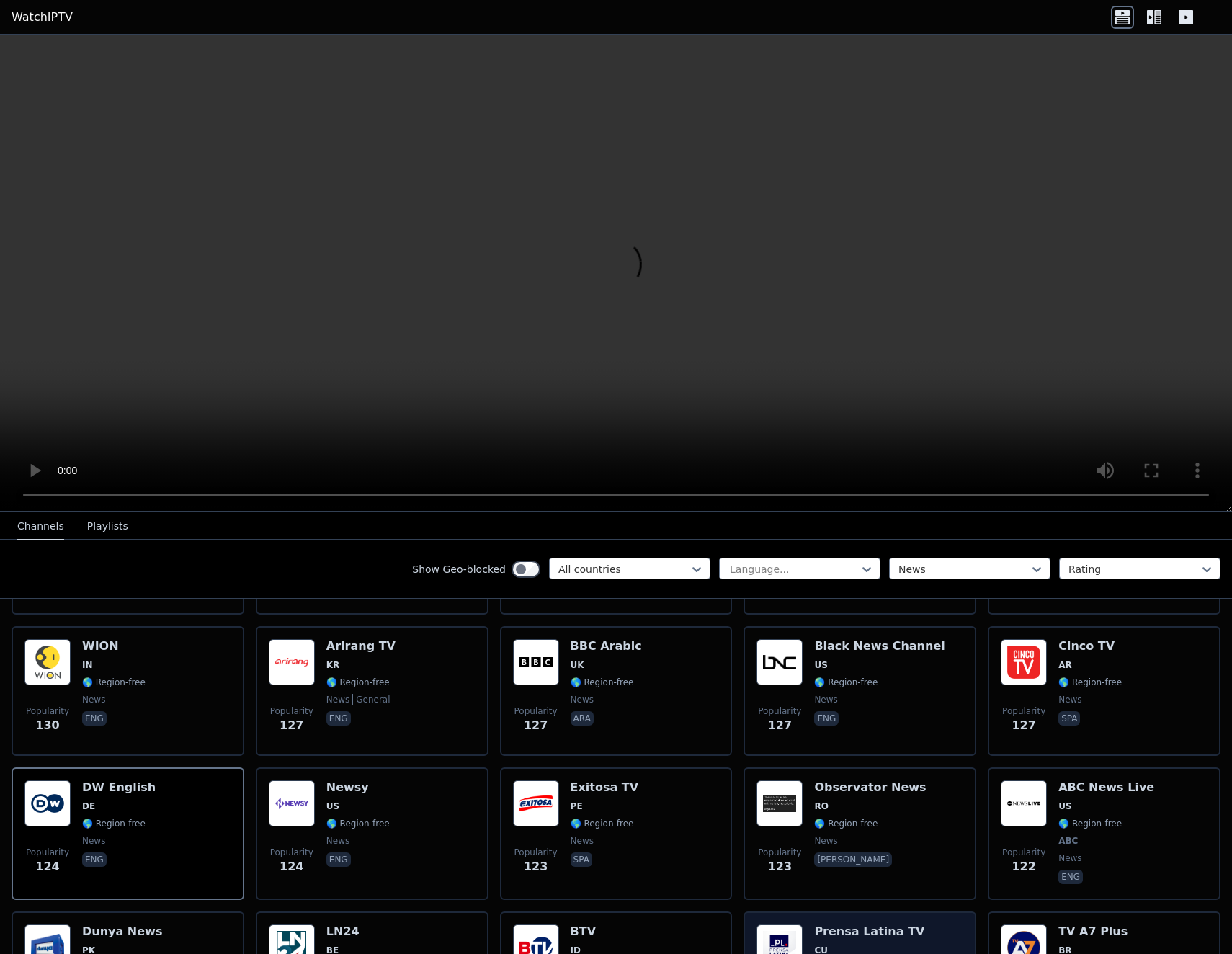
scroll to position [2836, 0]
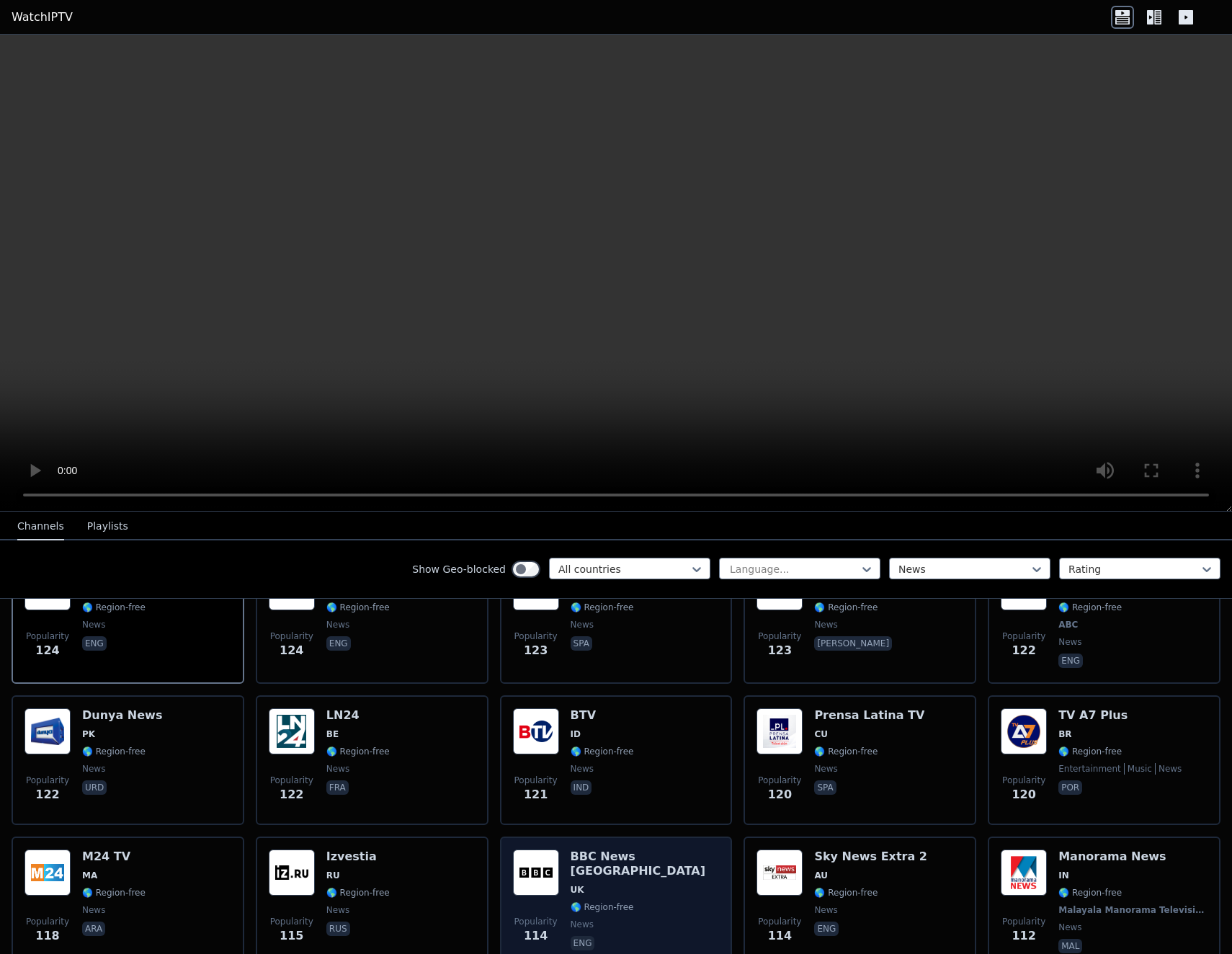
click at [541, 849] on img at bounding box center [536, 872] width 46 height 46
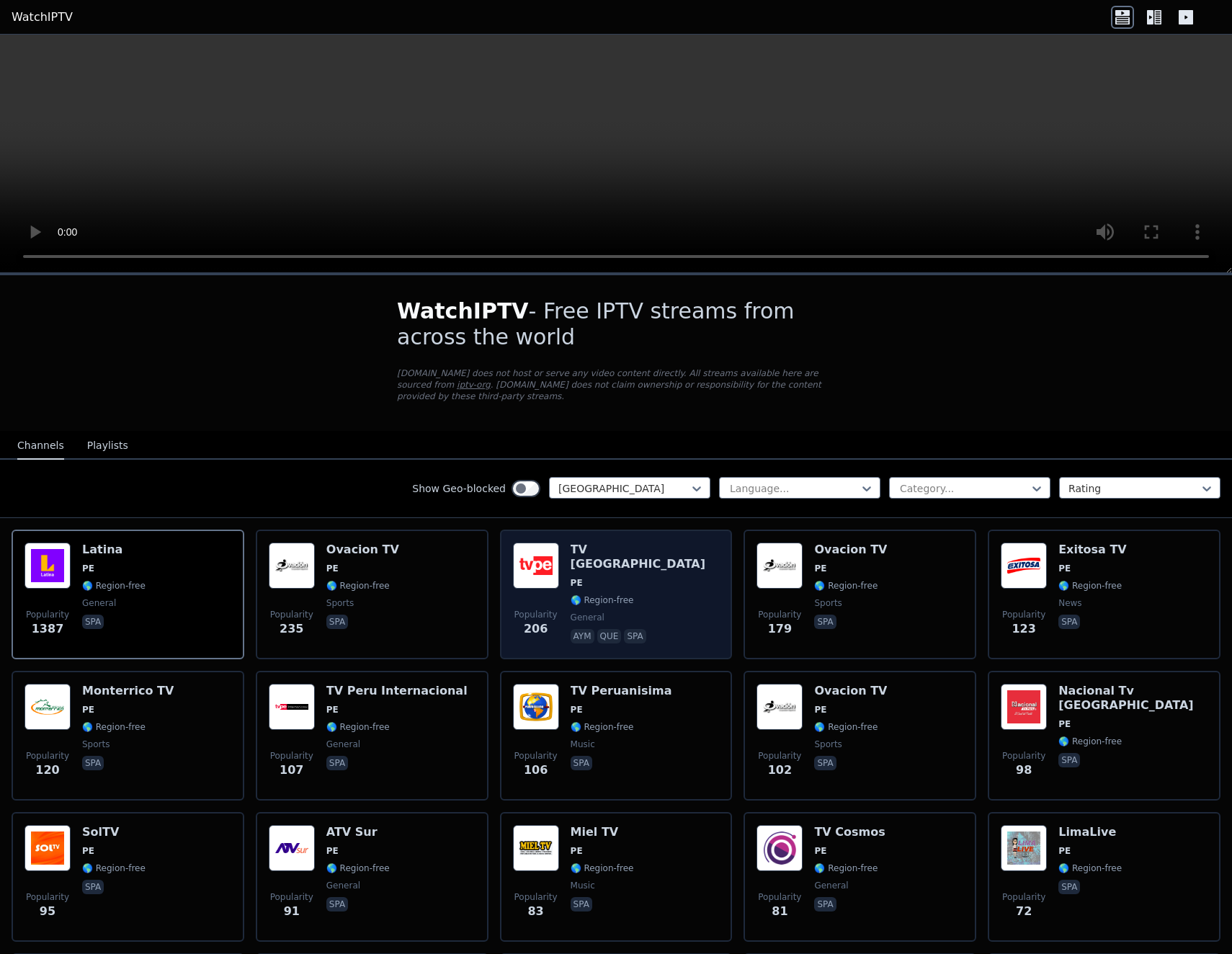
click at [571, 594] on span "🌎 Region-free" at bounding box center [602, 600] width 64 height 12
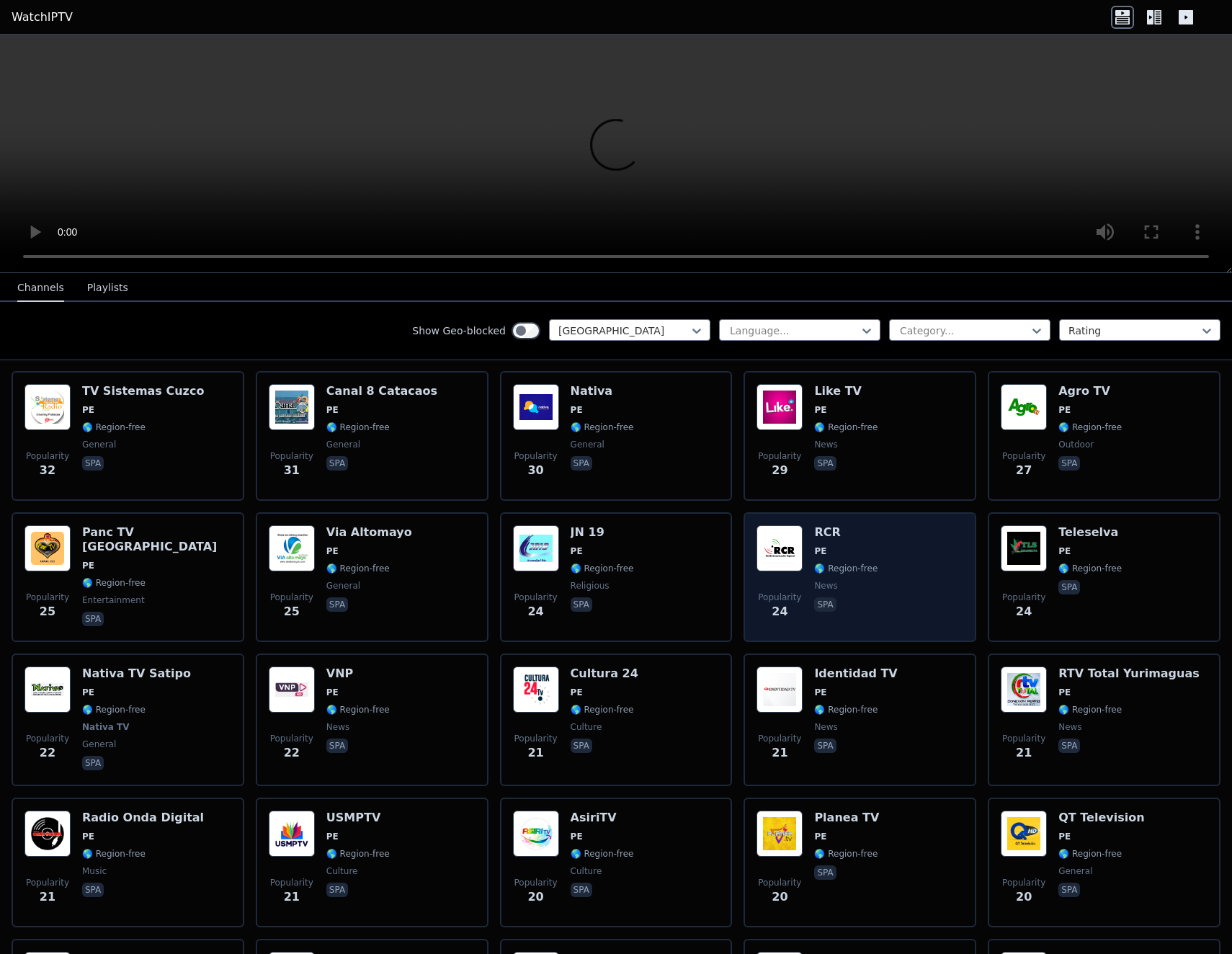
scroll to position [937, 0]
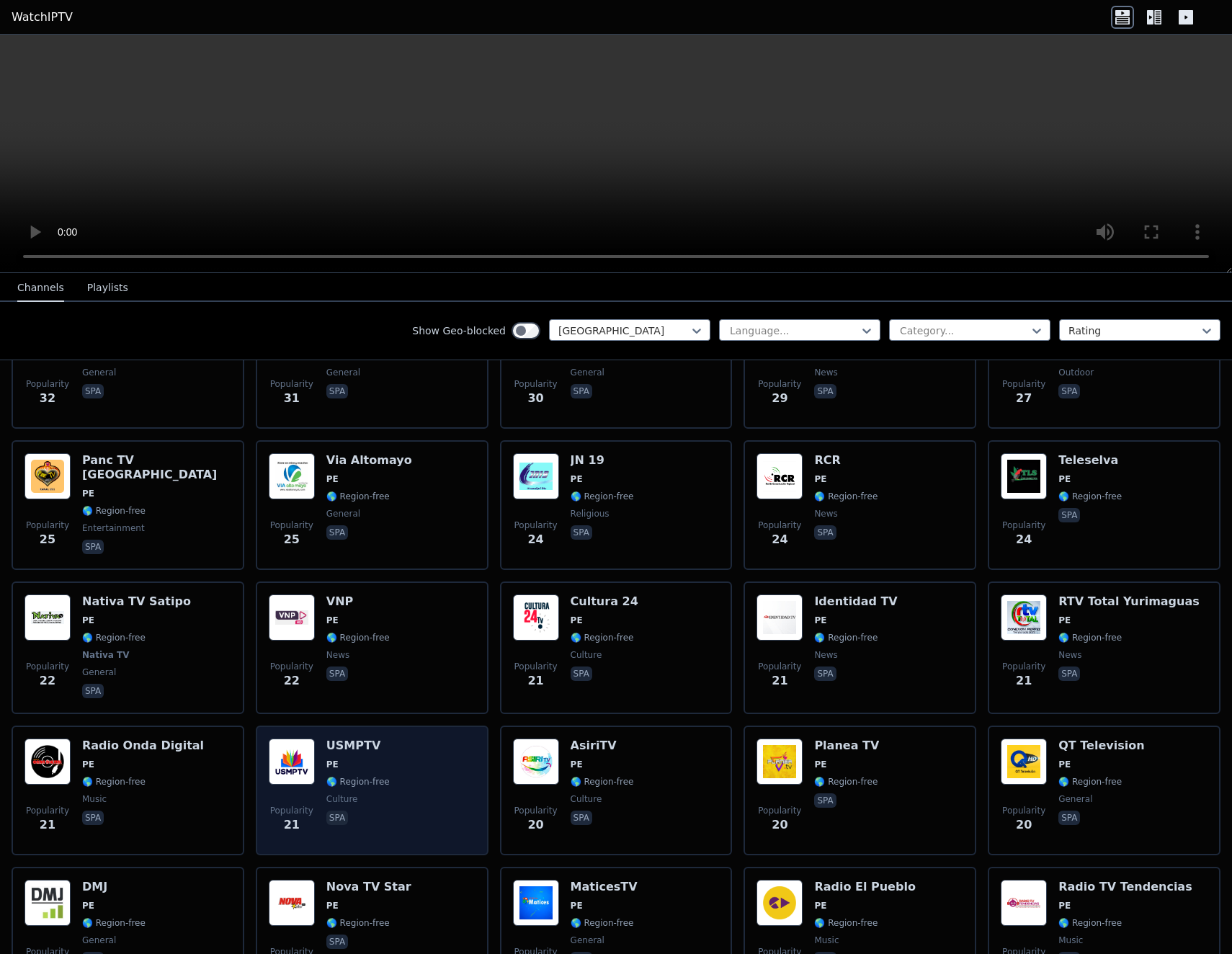
click at [322, 753] on div "Popularity 21 USMPTV PE 🌎 Region-free culture spa" at bounding box center [372, 791] width 207 height 104
click at [340, 758] on span "PE" at bounding box center [358, 764] width 64 height 12
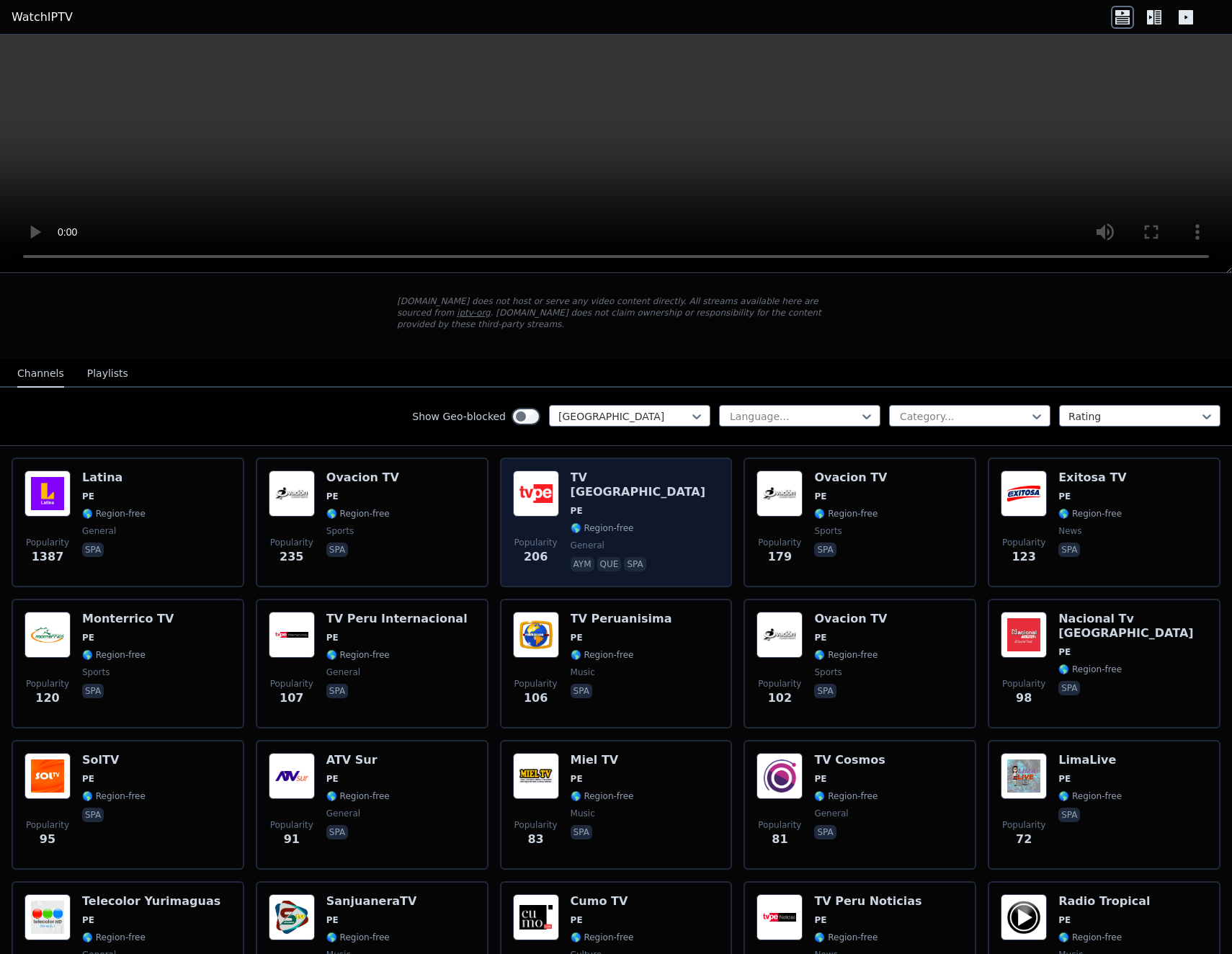
scroll to position [0, 0]
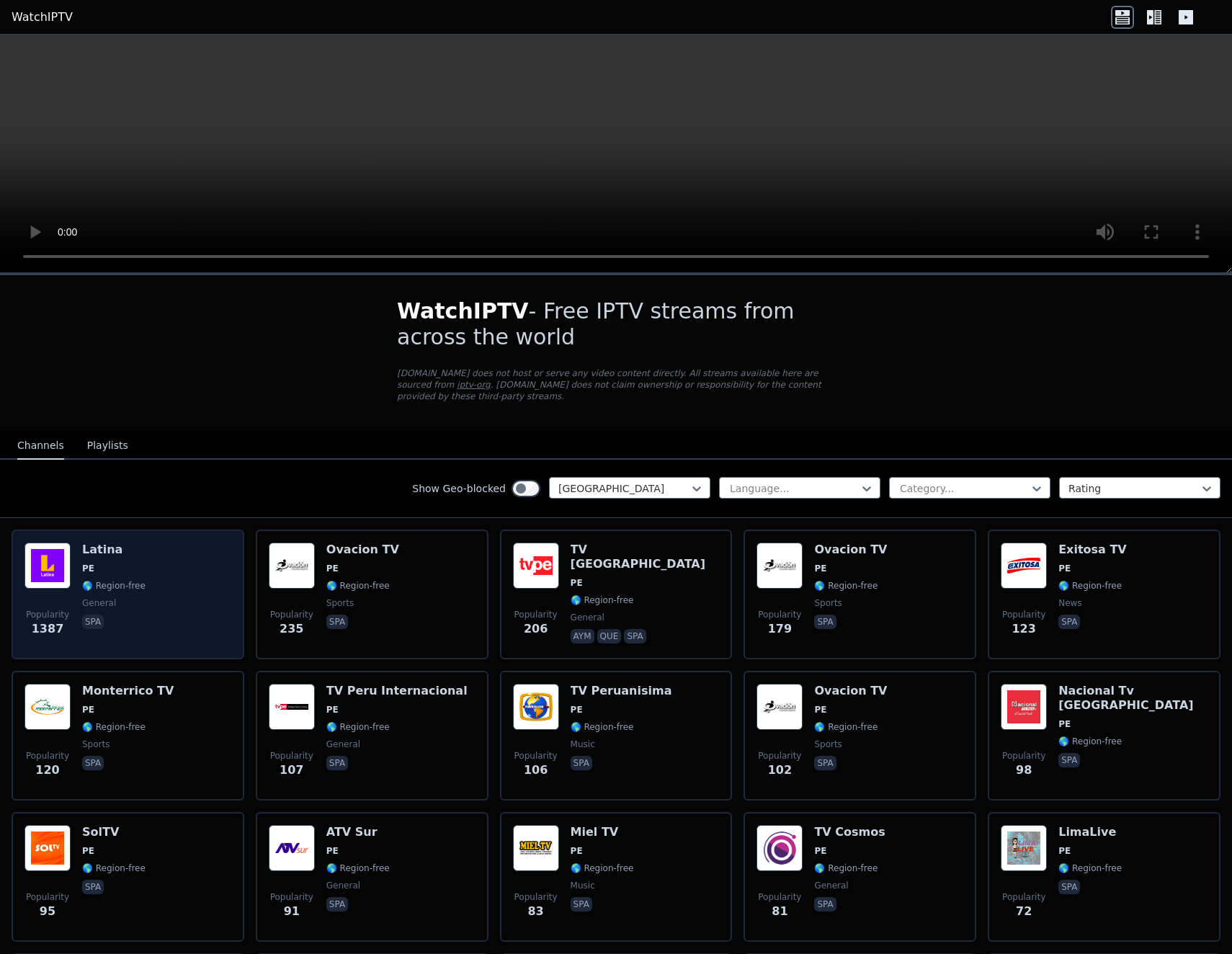
click at [78, 566] on div "Popularity 1387 Latina PE 🌎 Region-free general spa" at bounding box center [128, 594] width 207 height 104
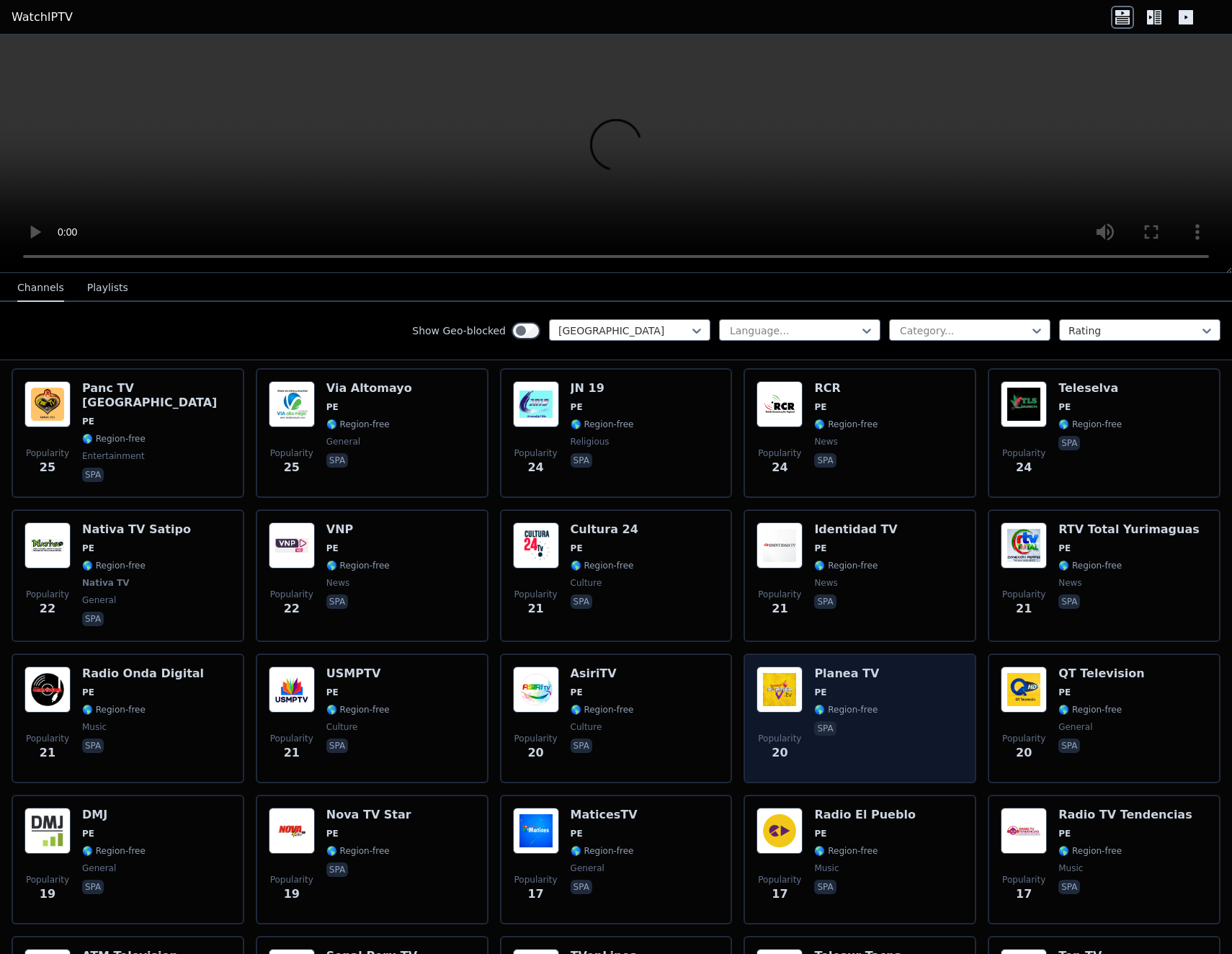
scroll to position [1081, 0]
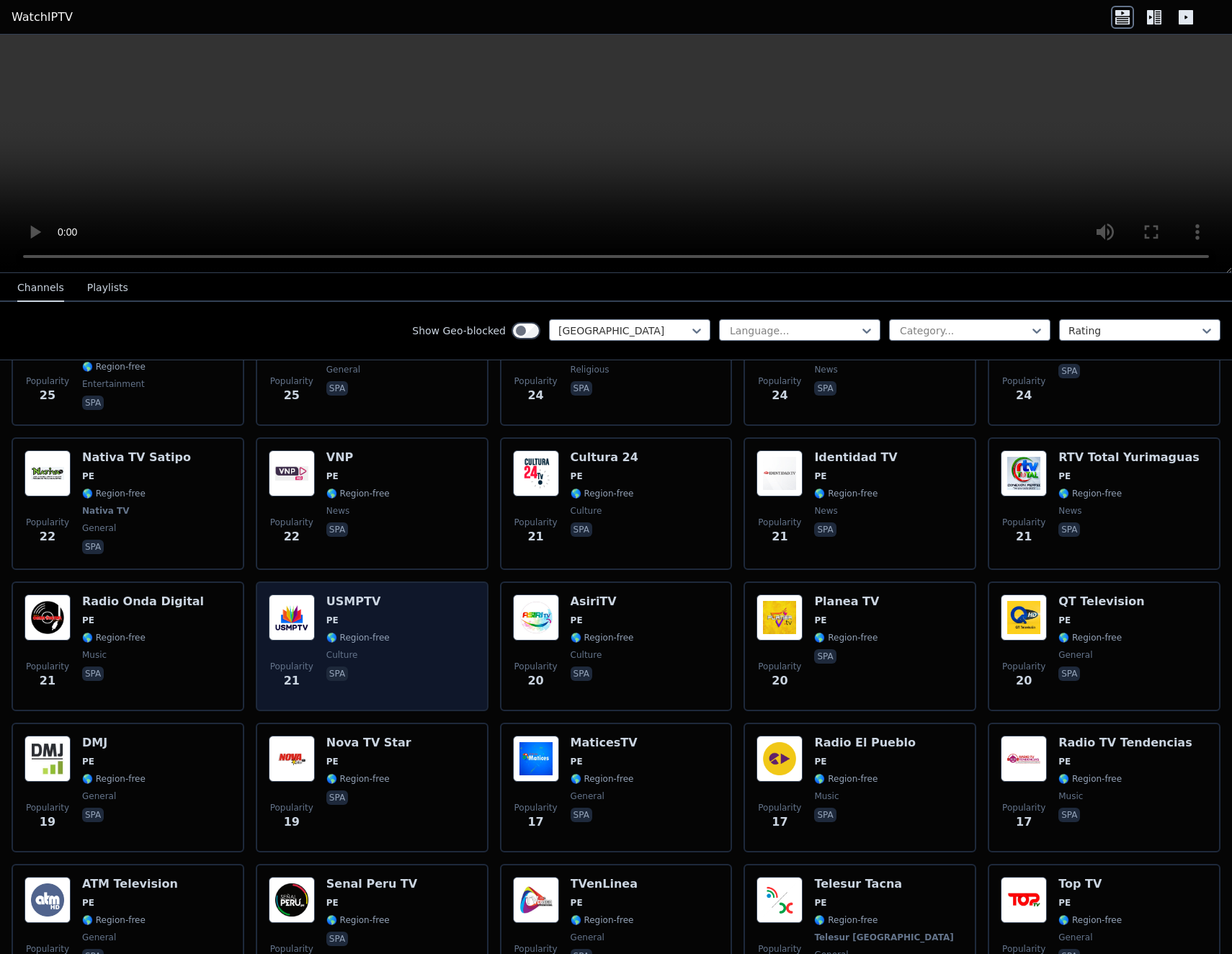
click at [298, 626] on img at bounding box center [292, 617] width 46 height 46
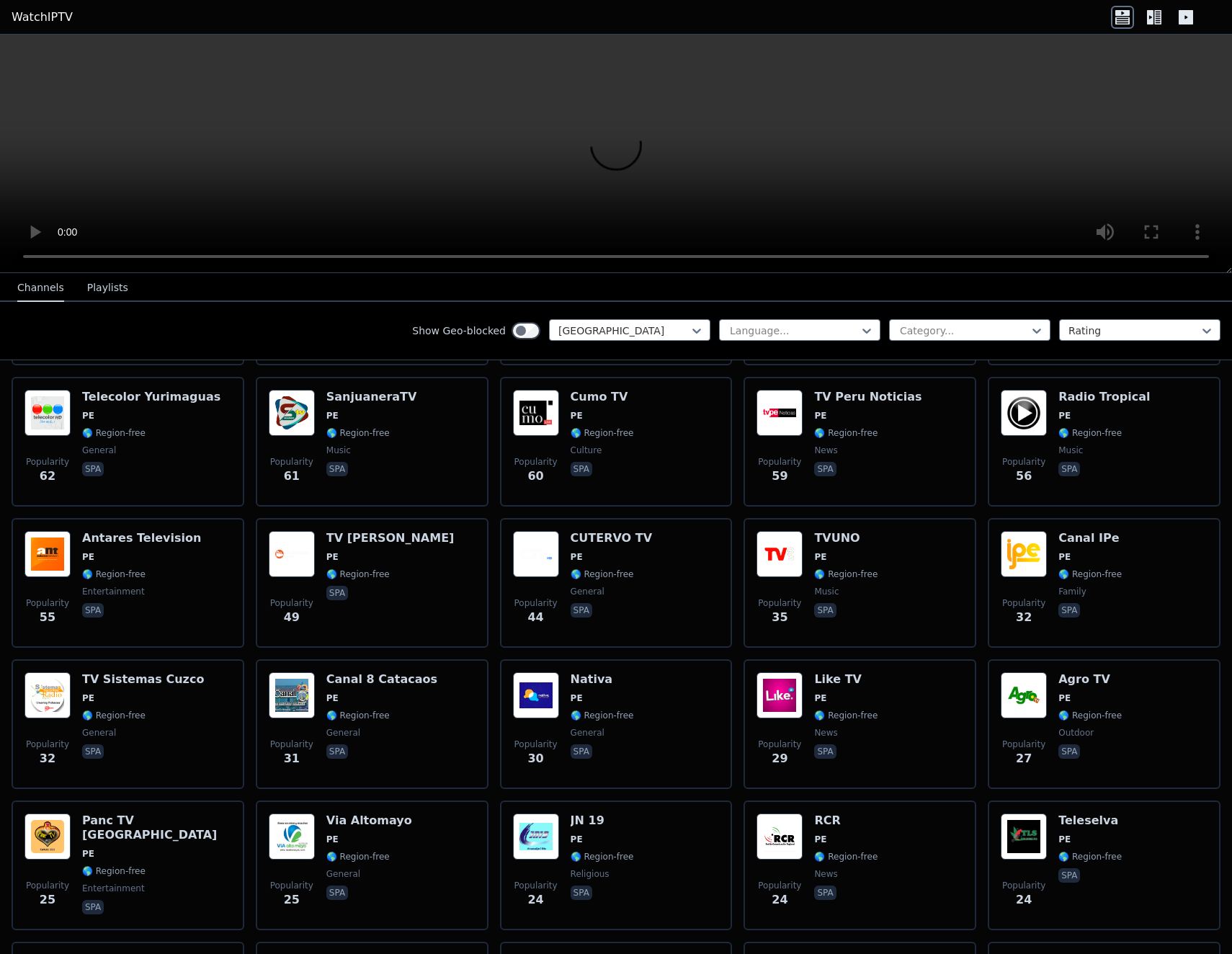
scroll to position [0, 0]
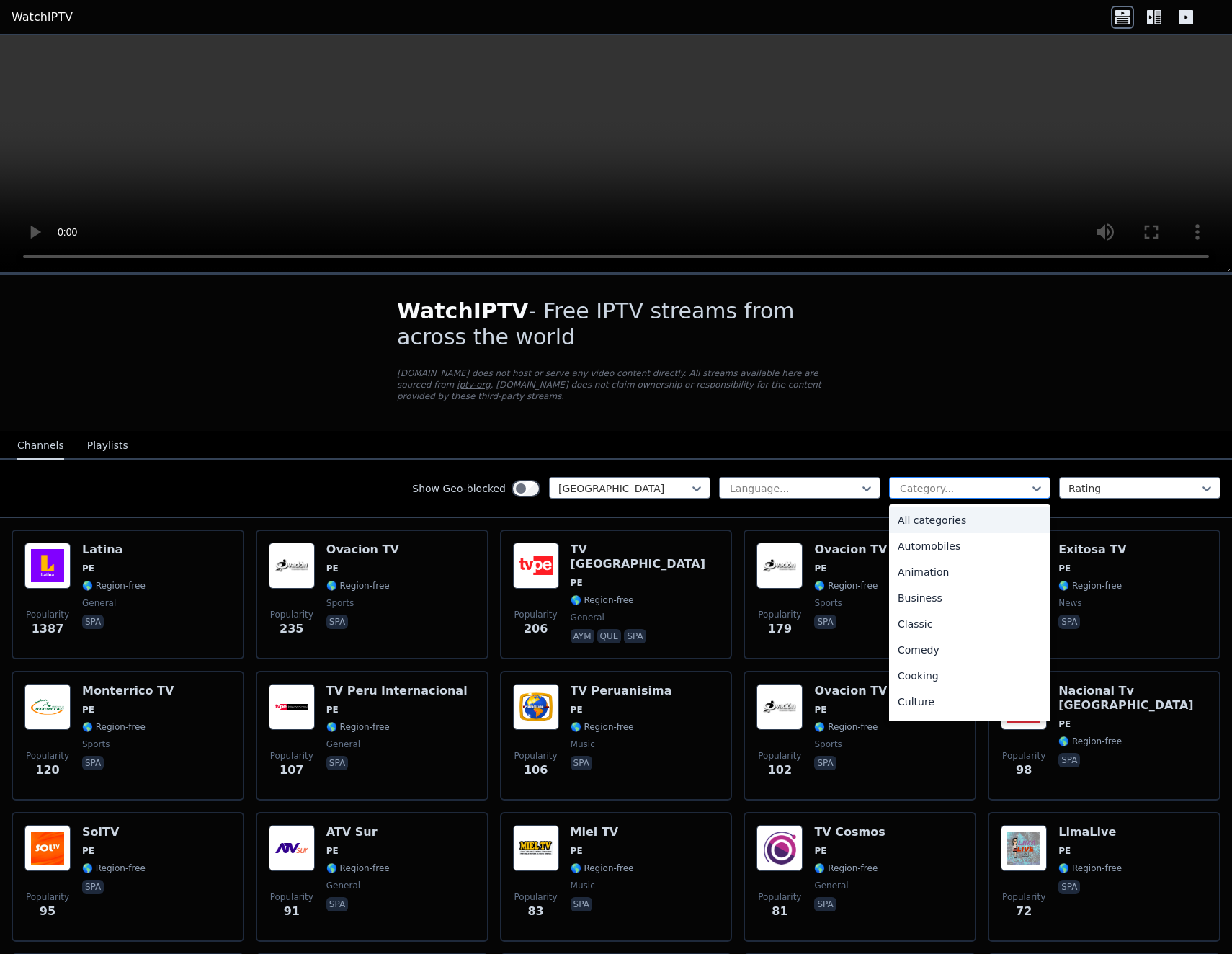
click at [889, 477] on div "Category..." at bounding box center [970, 487] width 162 height 21
type input "*"
click at [902, 688] on div "News" at bounding box center [970, 701] width 162 height 26
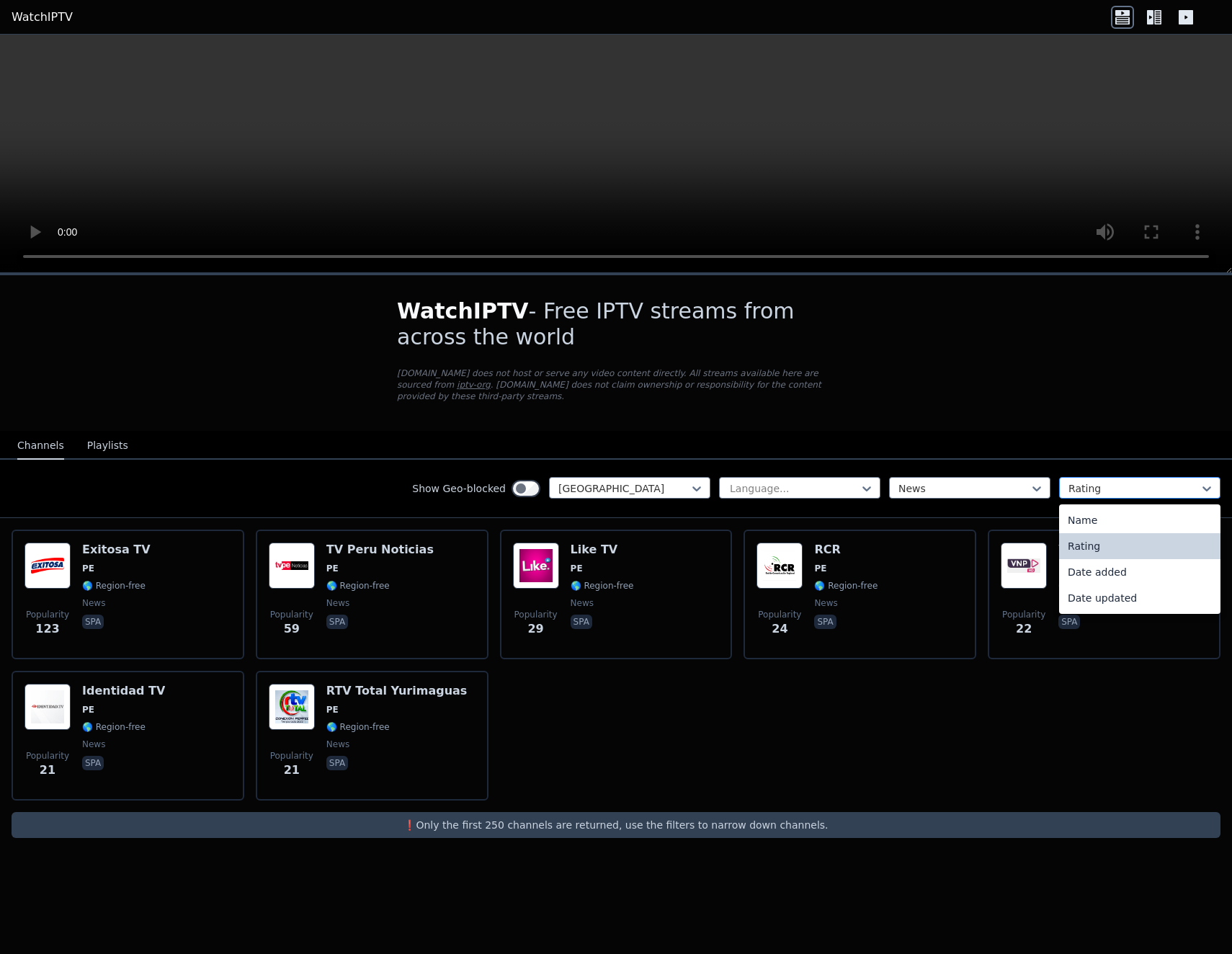
click at [1100, 482] on div at bounding box center [1134, 488] width 131 height 14
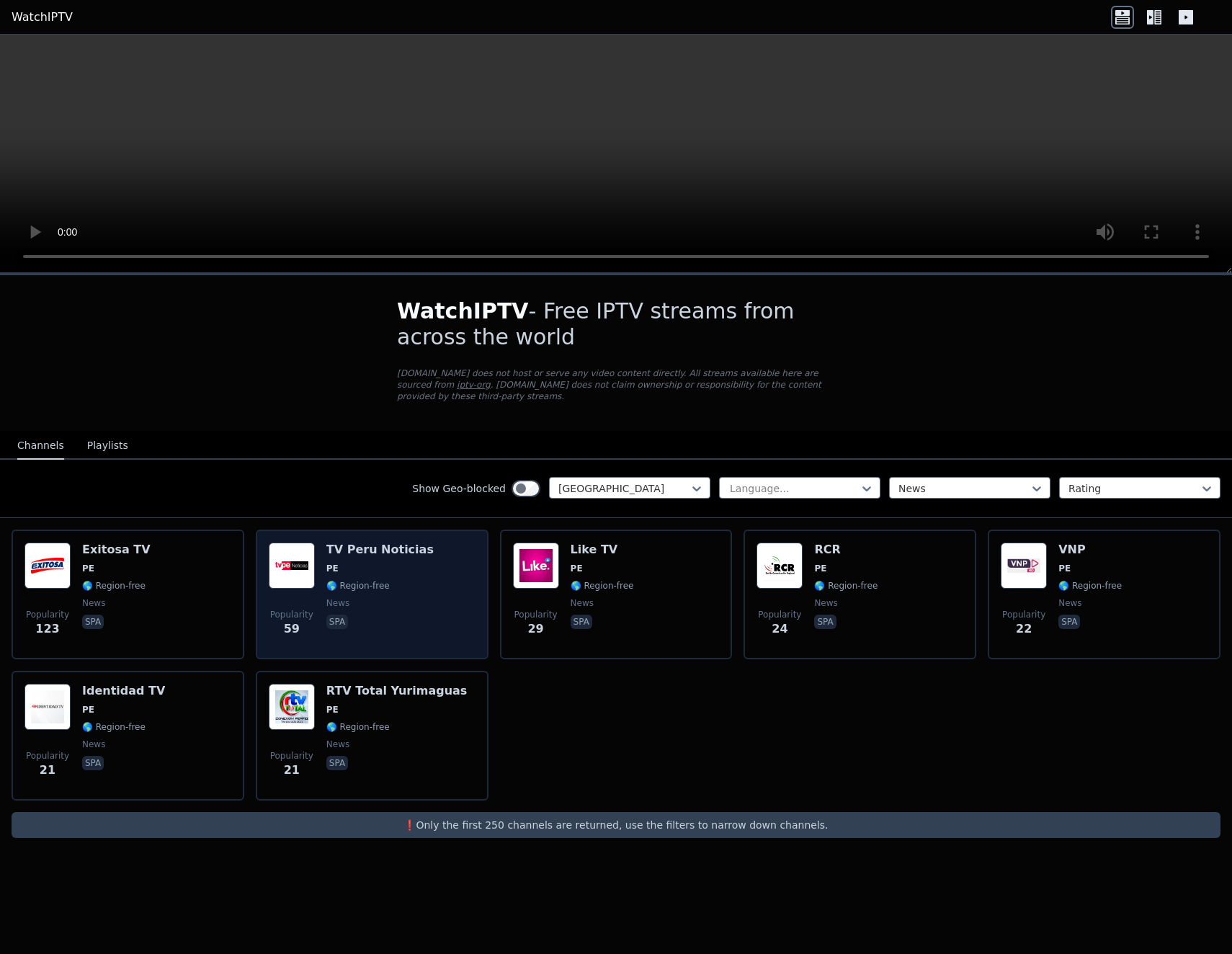
click at [318, 567] on div "Popularity 59 TV [GEOGRAPHIC_DATA] Noticias PE 🌎 Region-free news spa" at bounding box center [372, 594] width 207 height 104
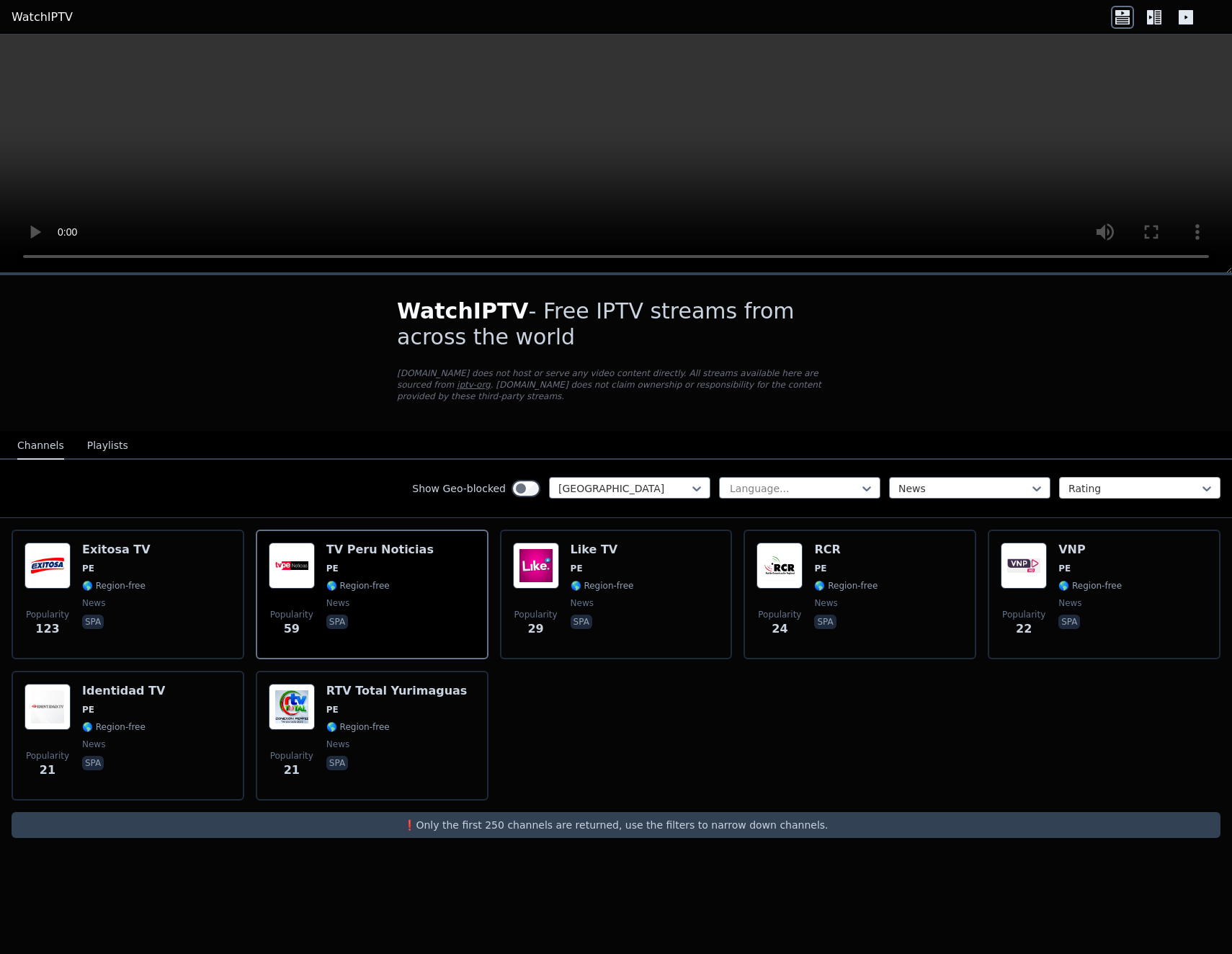
click at [1095, 482] on div at bounding box center [1134, 488] width 131 height 14
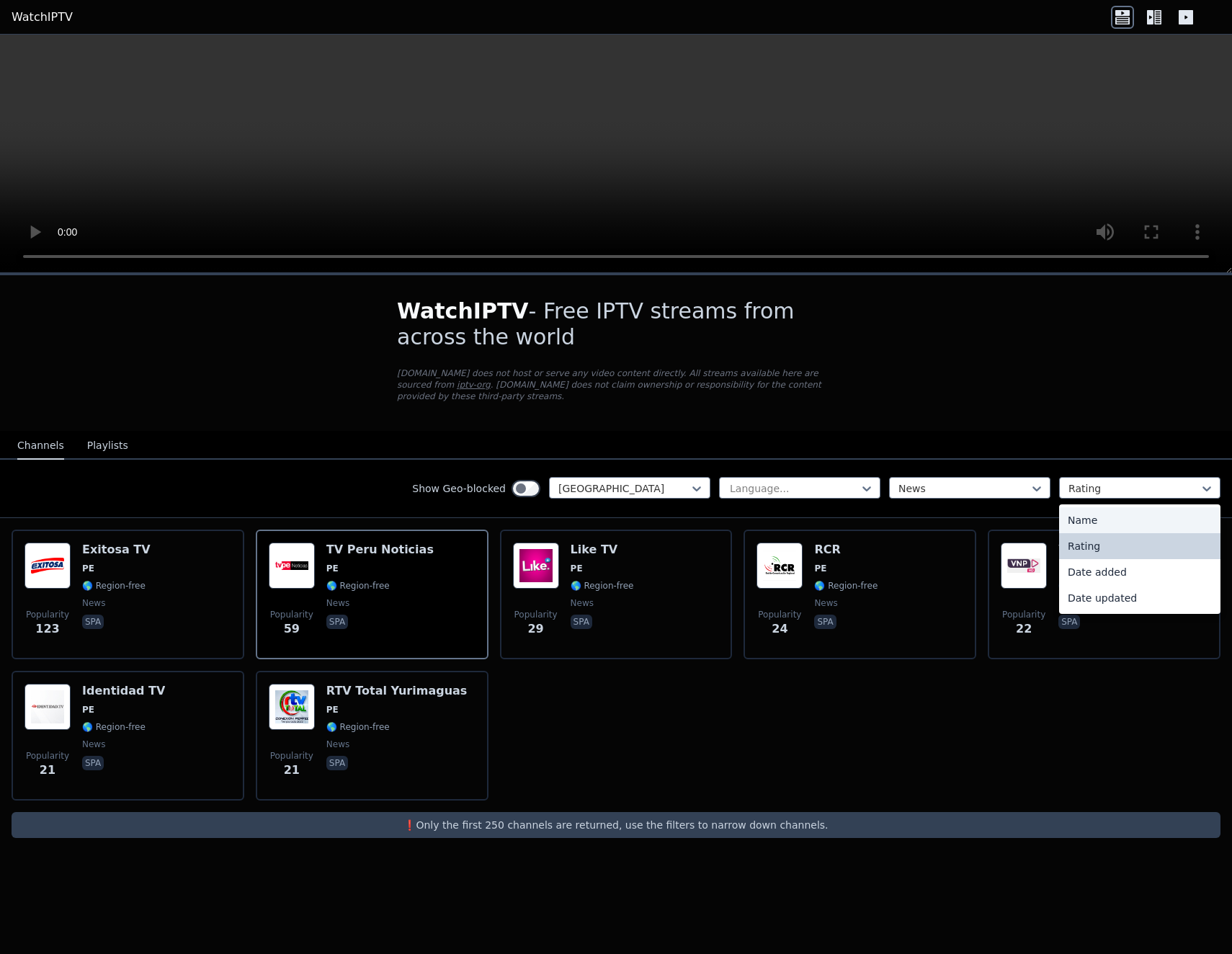
click at [1086, 510] on div "Name" at bounding box center [1140, 520] width 162 height 26
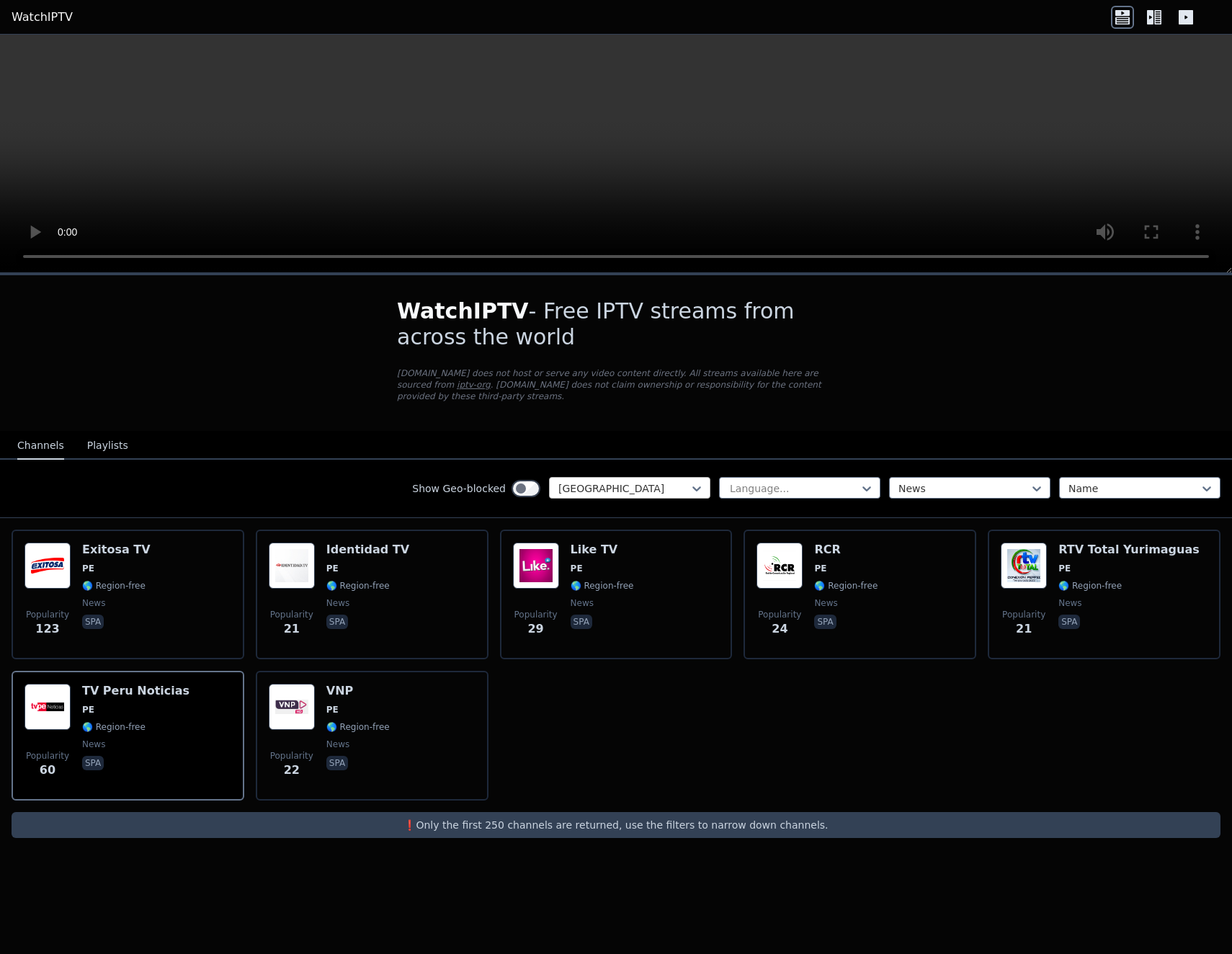
click at [674, 482] on div at bounding box center [624, 488] width 131 height 14
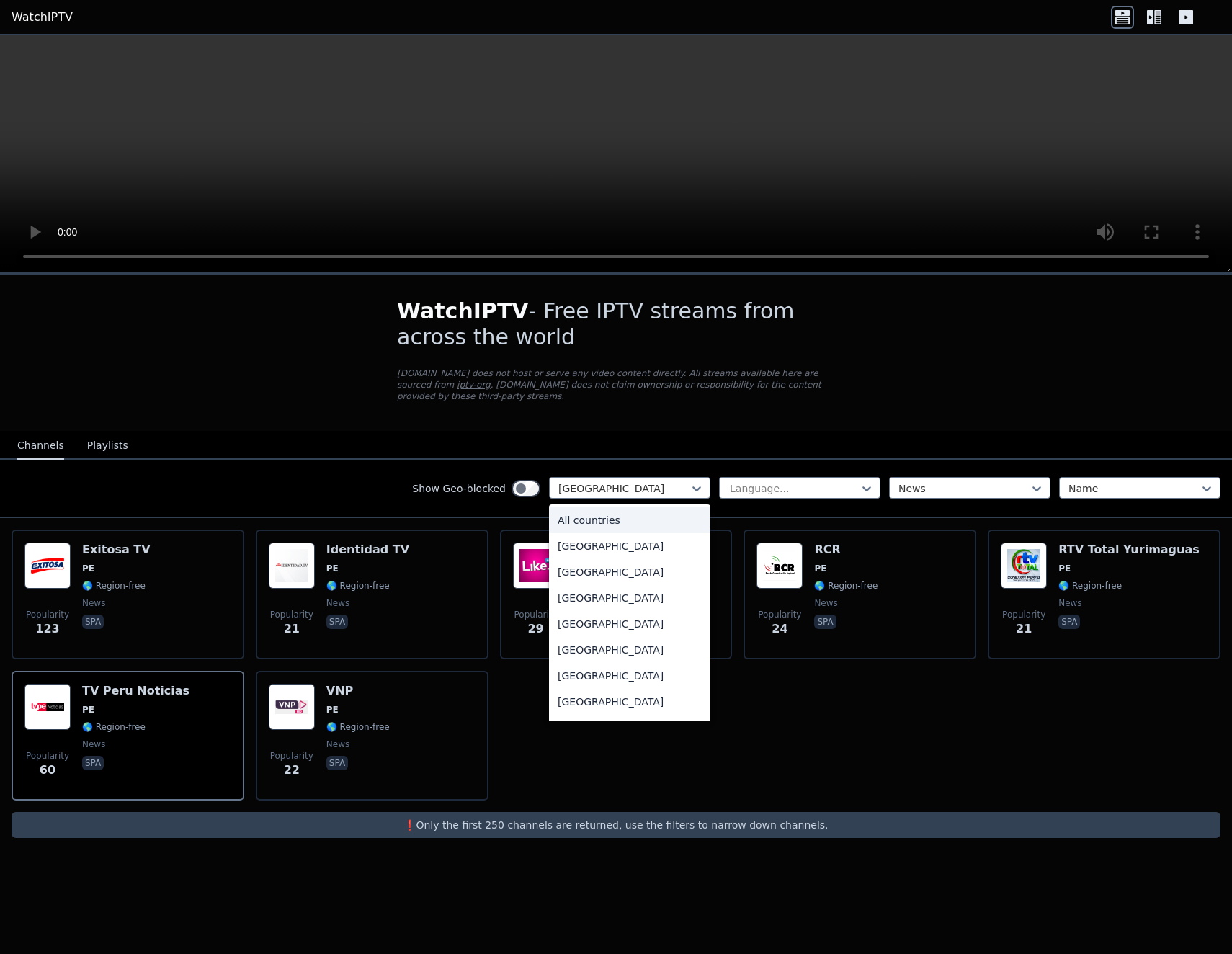
click at [603, 511] on div "All countries" at bounding box center [630, 520] width 162 height 26
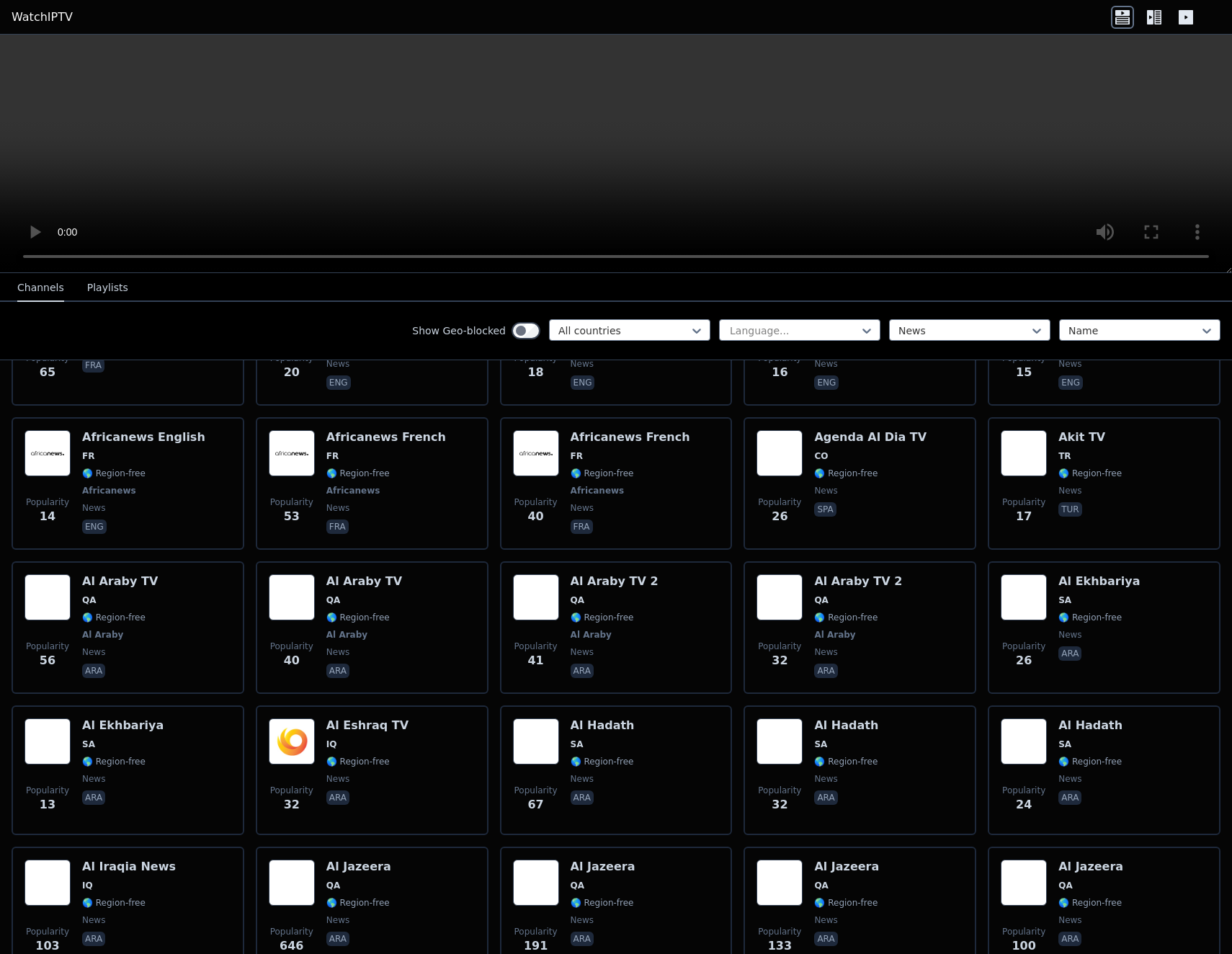
scroll to position [1792, 0]
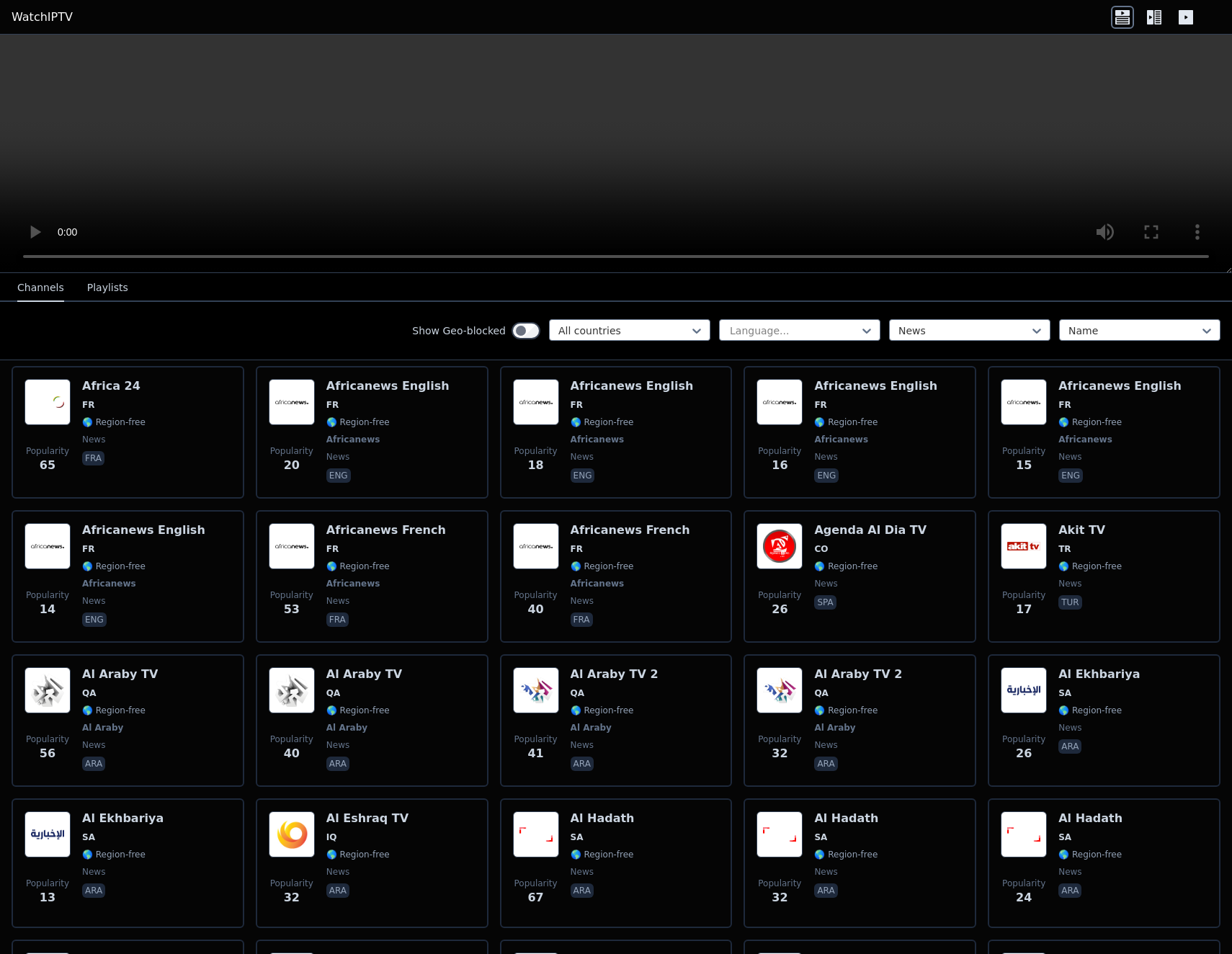
scroll to position [115, 0]
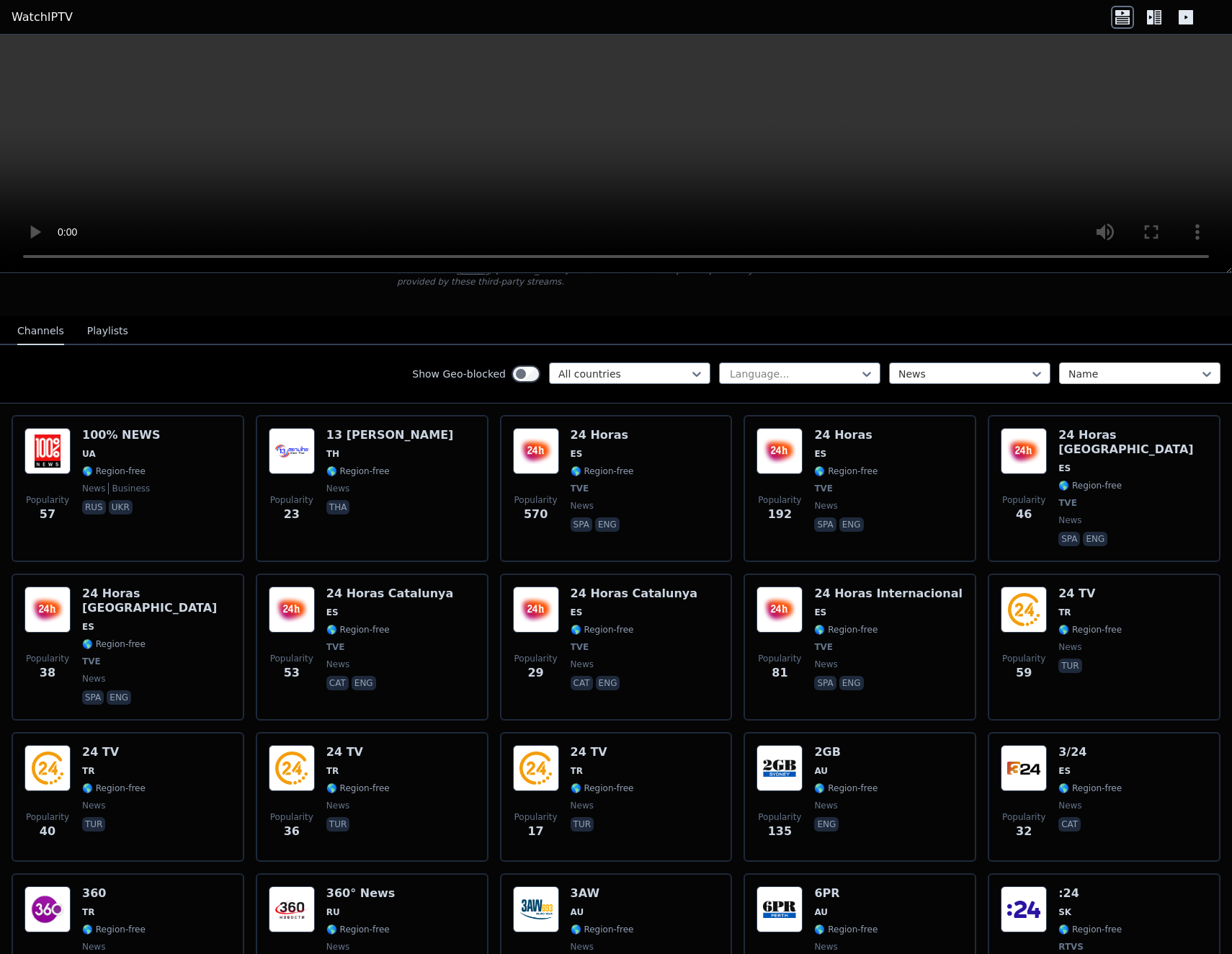
click at [1115, 367] on div at bounding box center [1134, 374] width 131 height 14
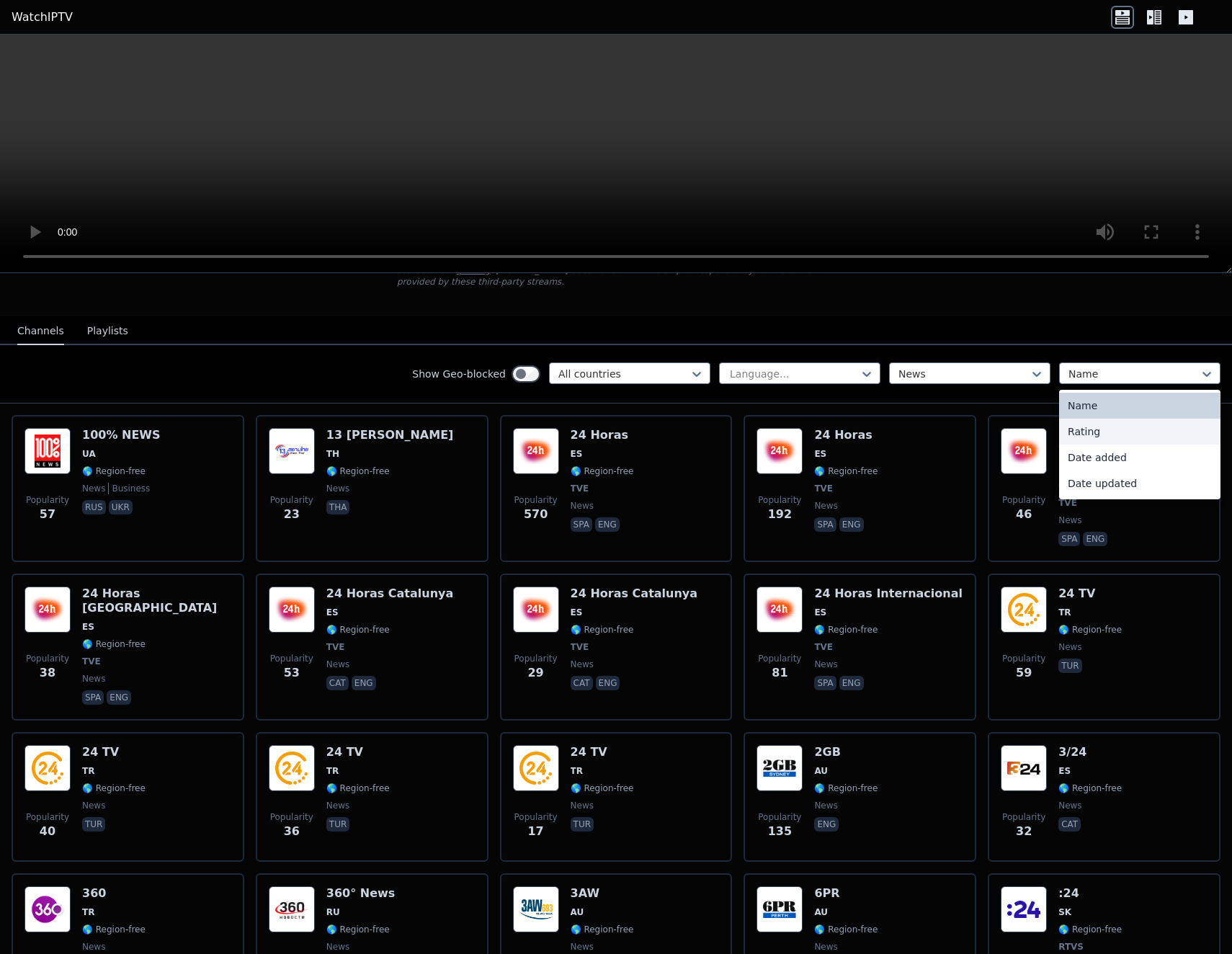
click at [1105, 426] on div "Rating" at bounding box center [1140, 431] width 162 height 26
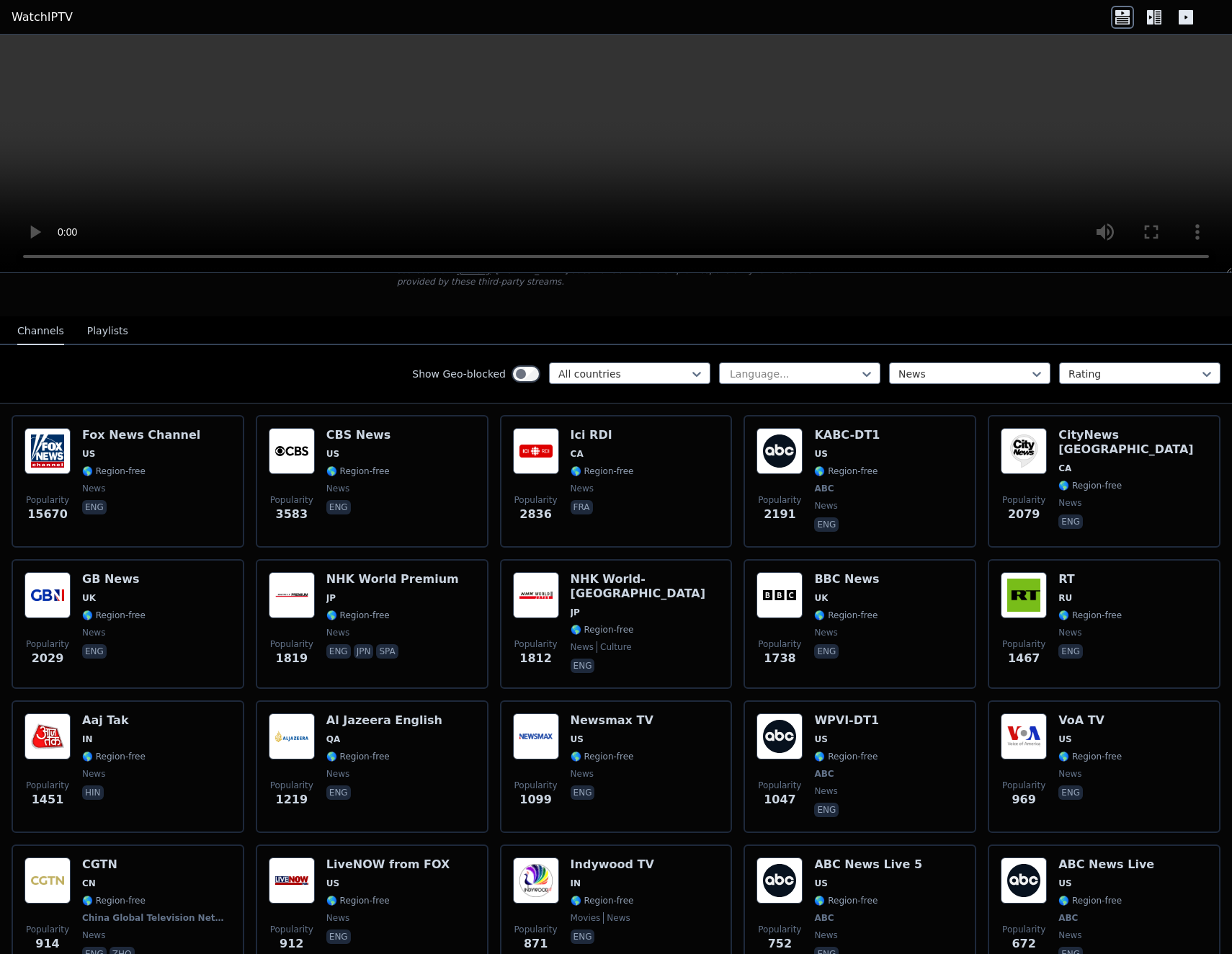
scroll to position [1216, 0]
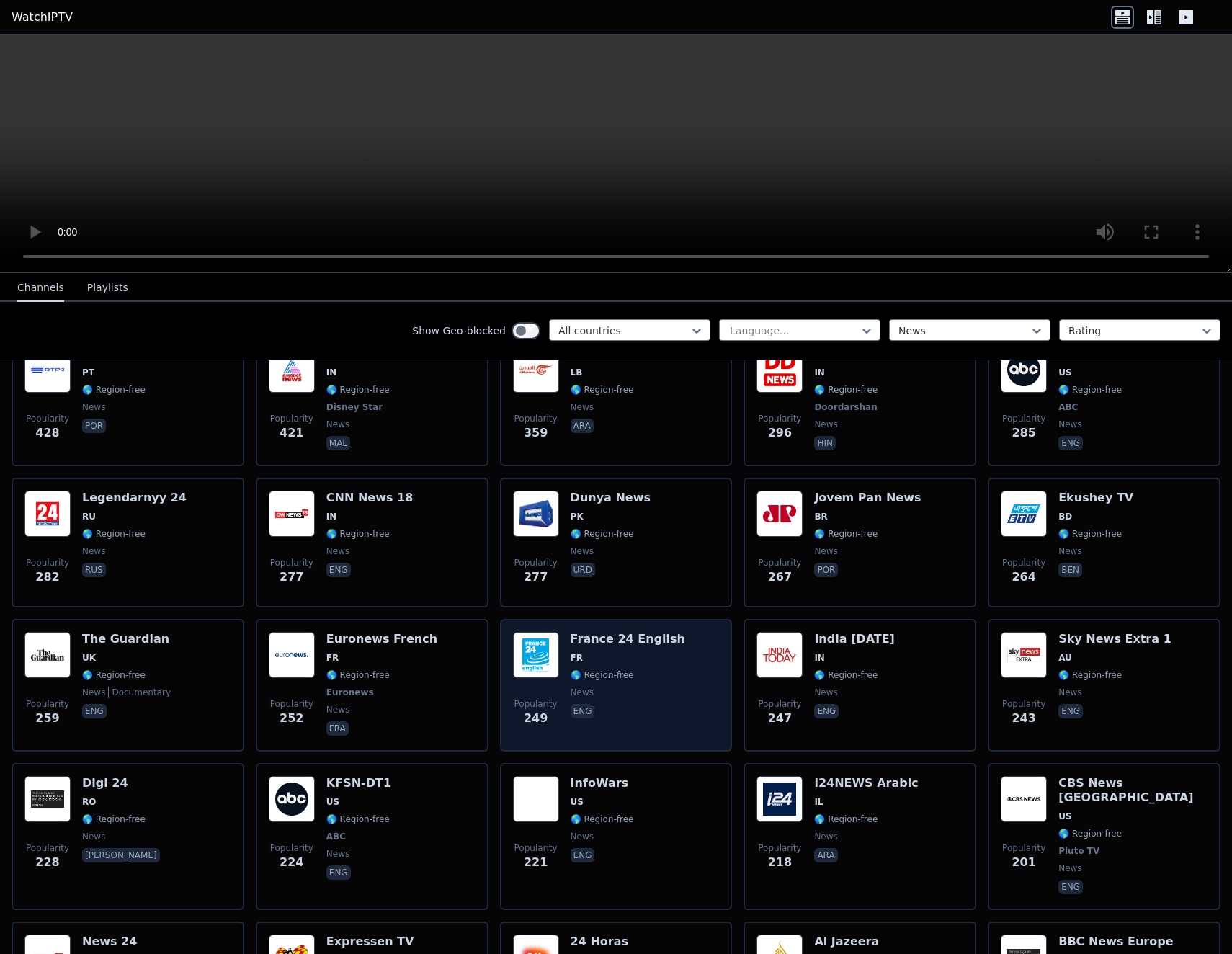
click at [523, 635] on img at bounding box center [536, 654] width 46 height 46
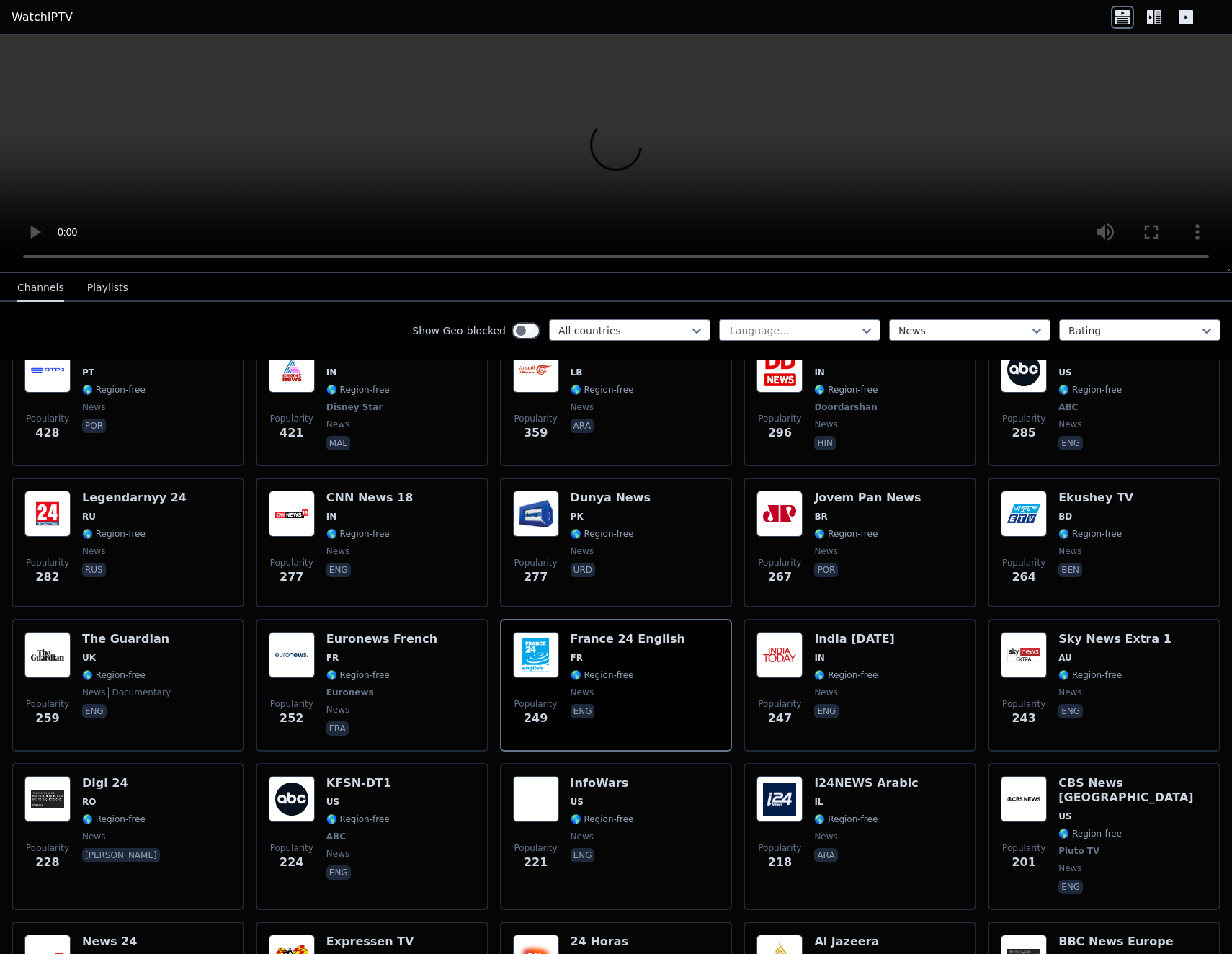
scroll to position [5367, 0]
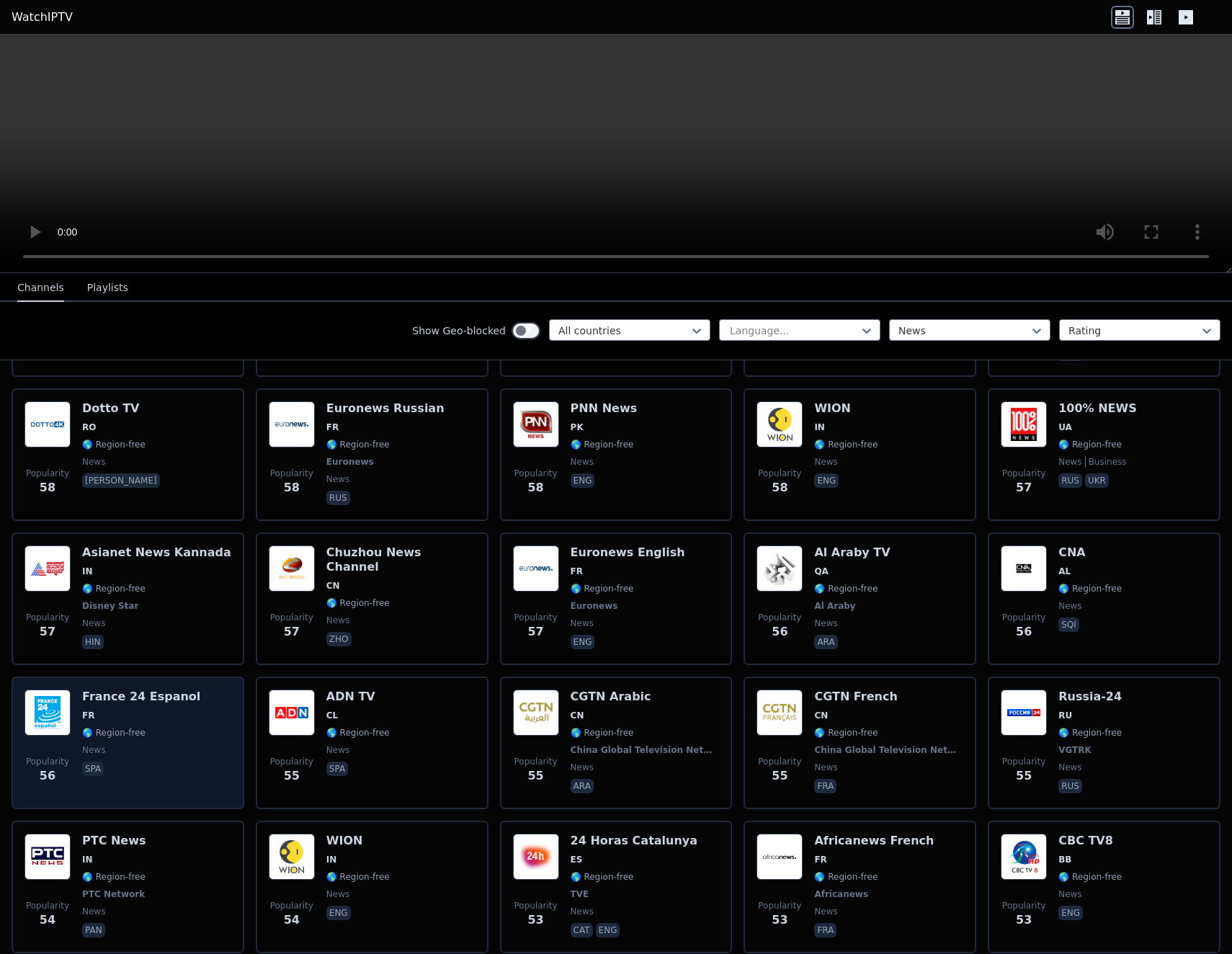
click at [54, 689] on img at bounding box center [48, 712] width 46 height 46
